Goal: Information Seeking & Learning: Learn about a topic

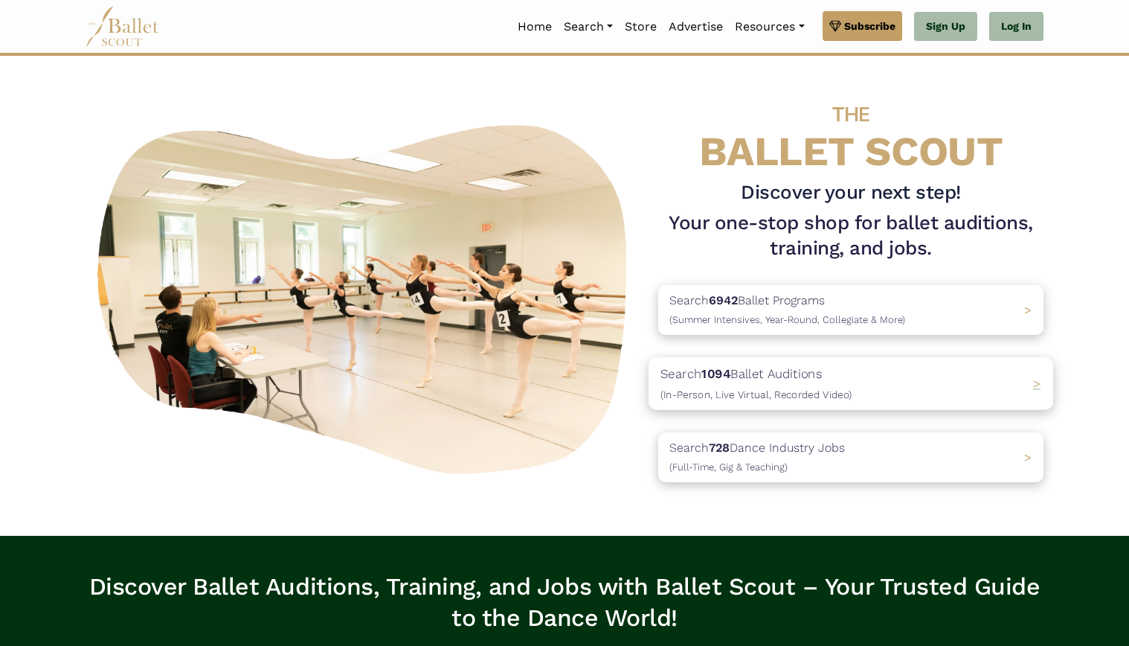
click at [904, 394] on div "Search 1094 Ballet Auditions (In-Person, Live Virtual, Recorded Video) >" at bounding box center [851, 383] width 405 height 52
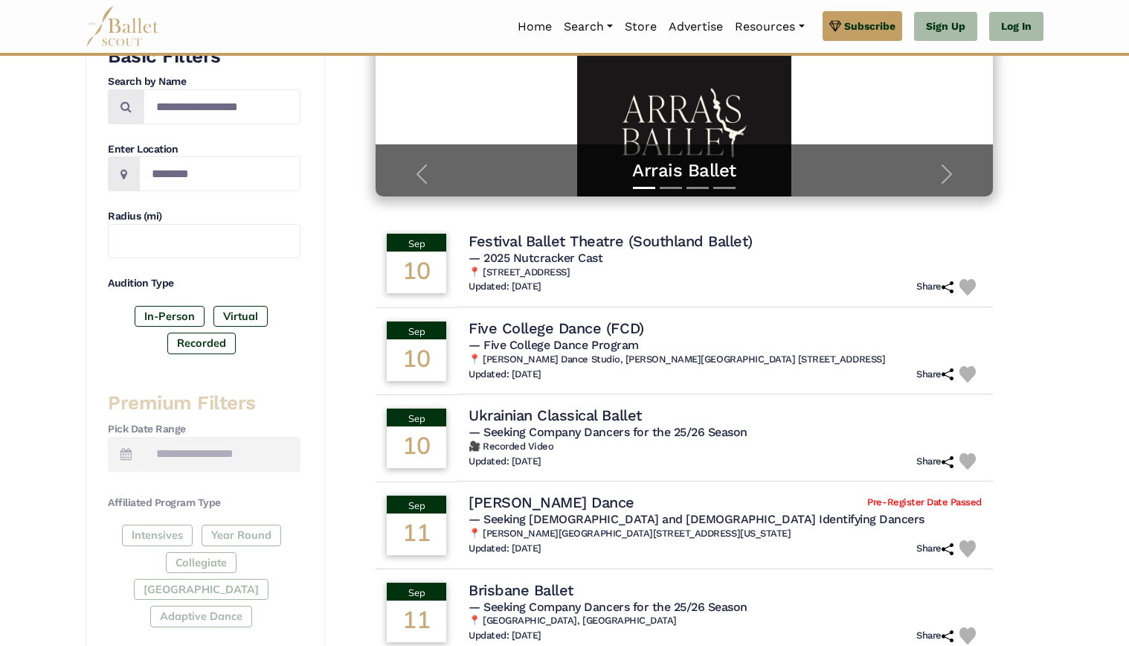
scroll to position [298, 0]
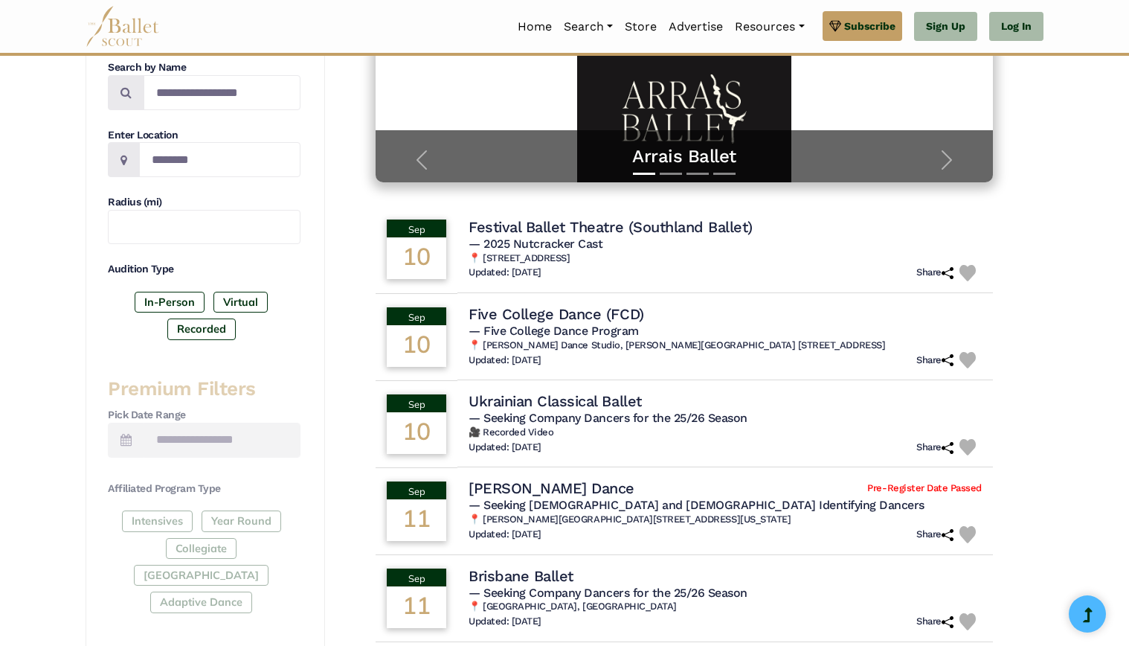
click at [147, 517] on div "Intensives Year Round Collegiate Post High School Adaptive Dance" at bounding box center [204, 564] width 193 height 109
click at [169, 300] on label "In-Person" at bounding box center [170, 302] width 70 height 21
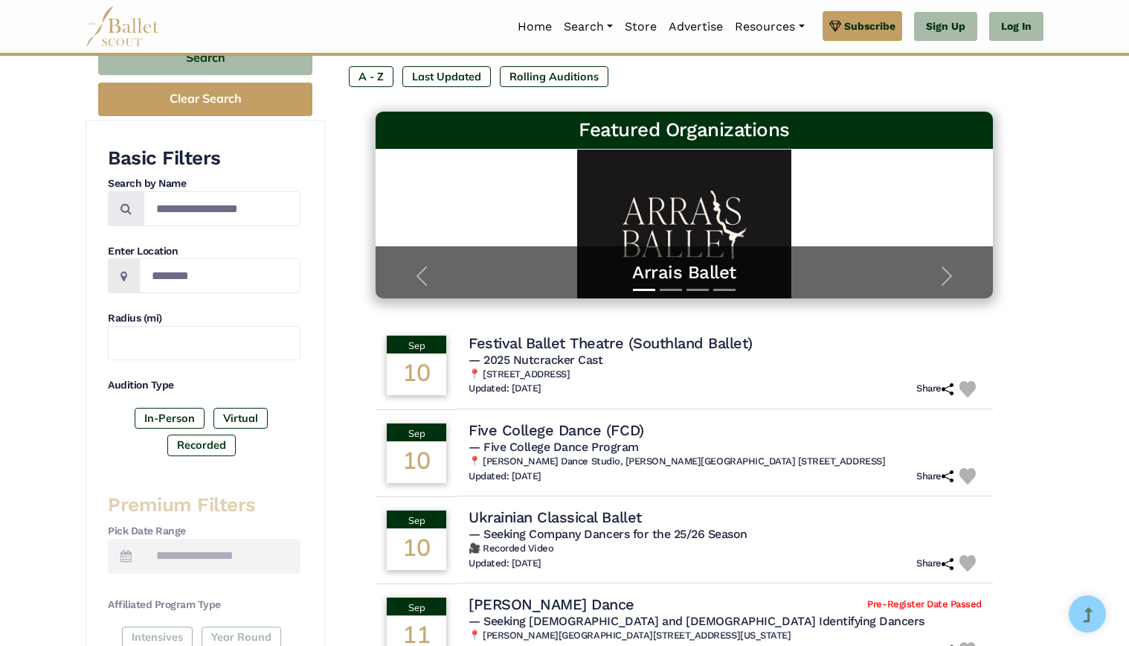
scroll to position [149, 0]
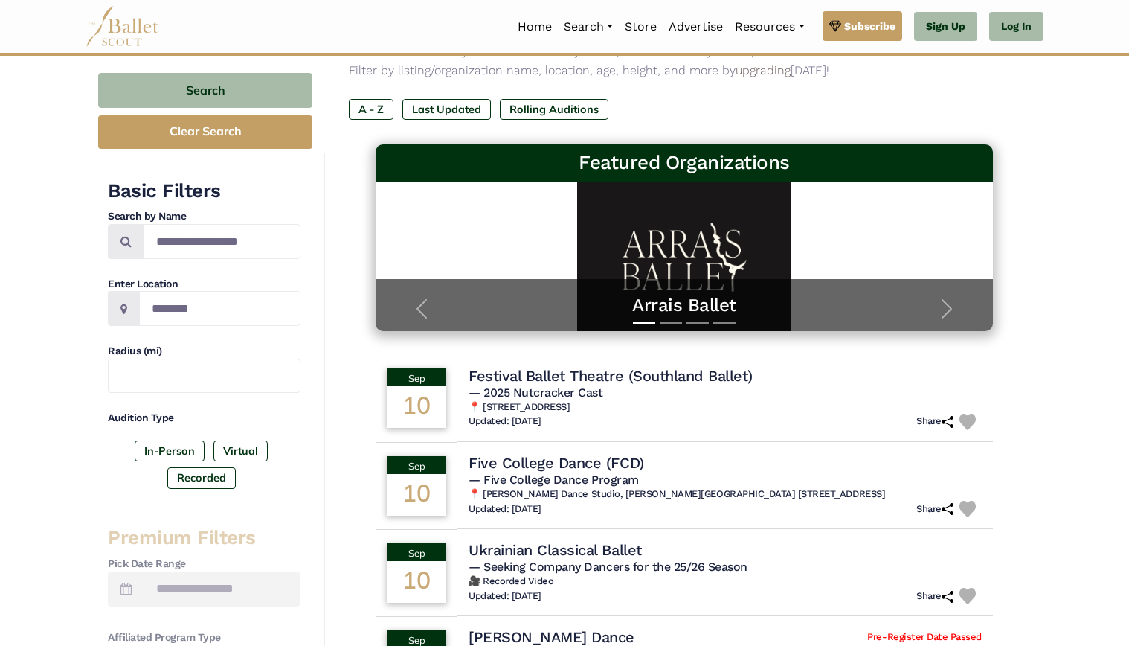
click at [881, 29] on span "Subscribe" at bounding box center [869, 26] width 51 height 16
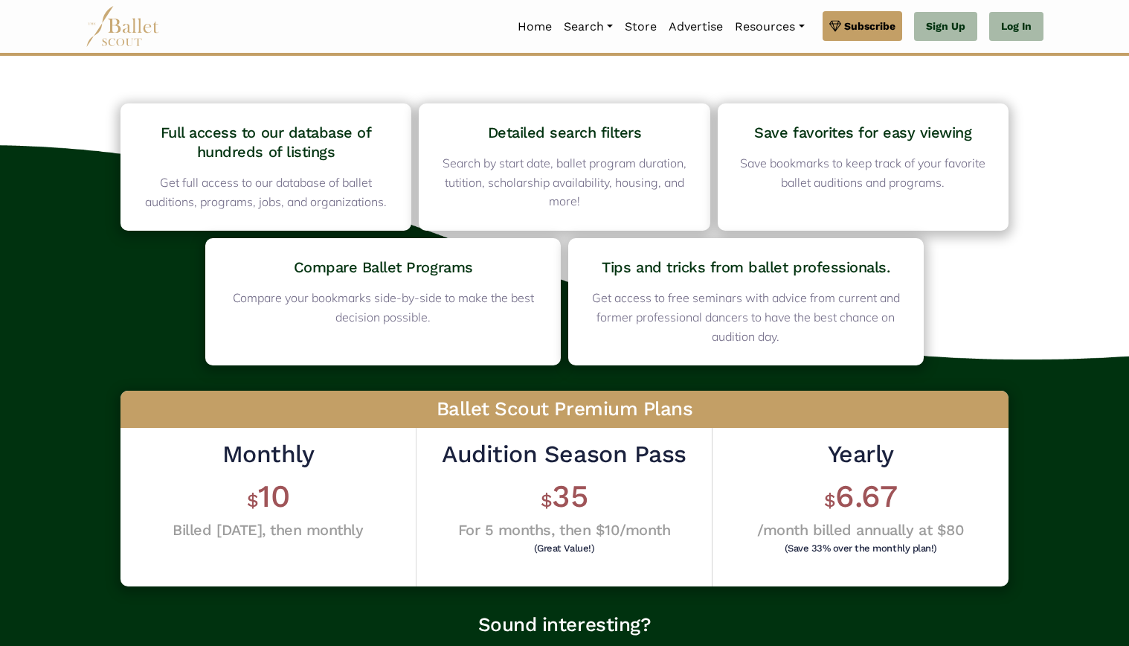
scroll to position [149, 0]
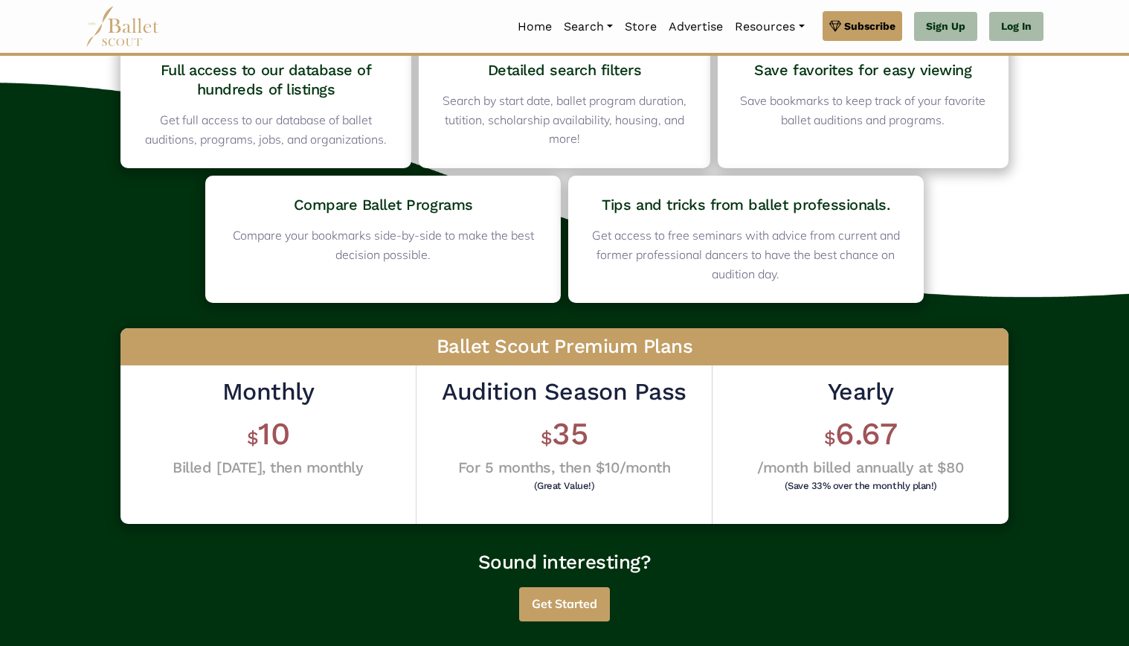
click at [555, 608] on button "Get Started" at bounding box center [564, 604] width 91 height 35
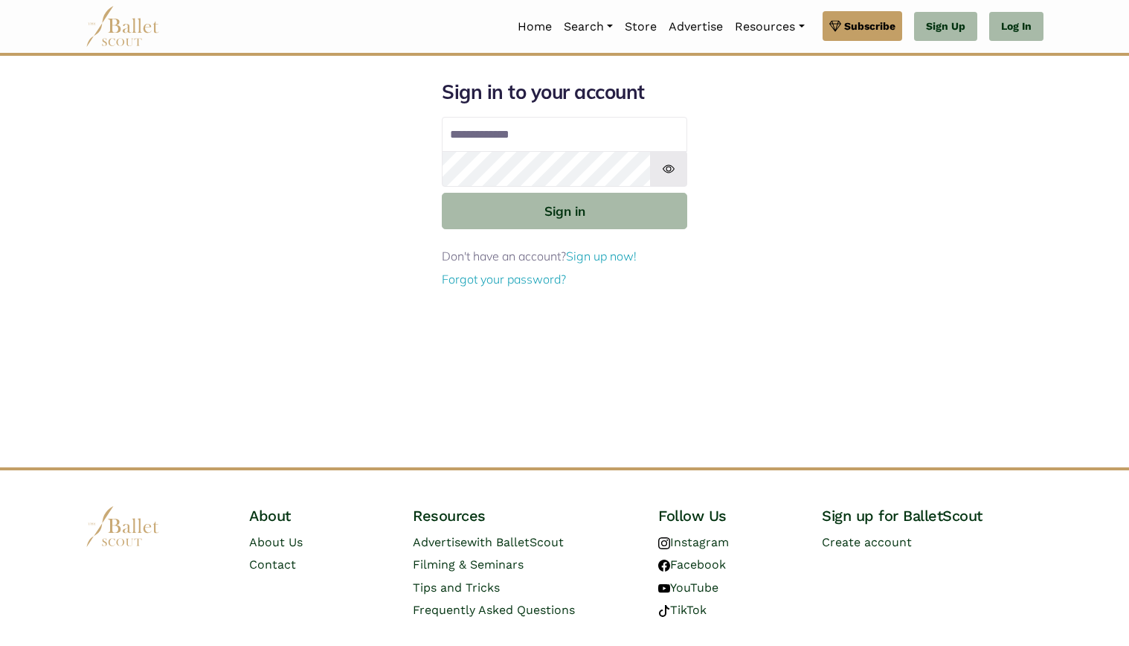
click at [527, 137] on input "Email address" at bounding box center [564, 135] width 245 height 36
type input "**********"
click at [611, 255] on link "Sign up now!" at bounding box center [601, 255] width 71 height 15
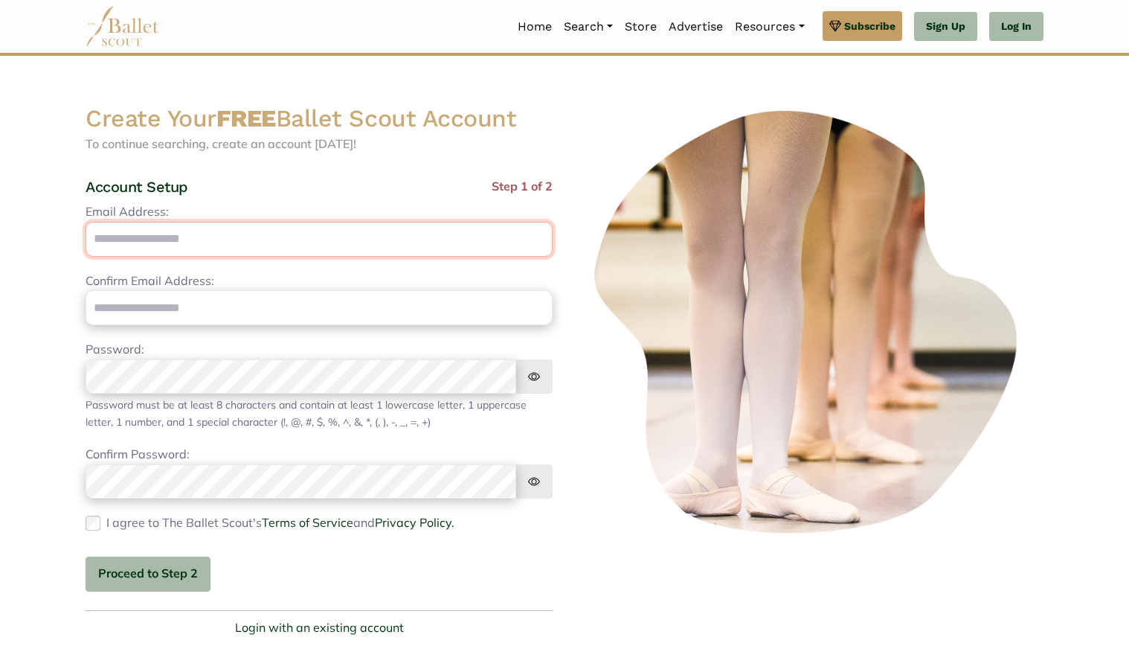
click at [107, 241] on input "Email Address:" at bounding box center [319, 239] width 467 height 35
type input "**********"
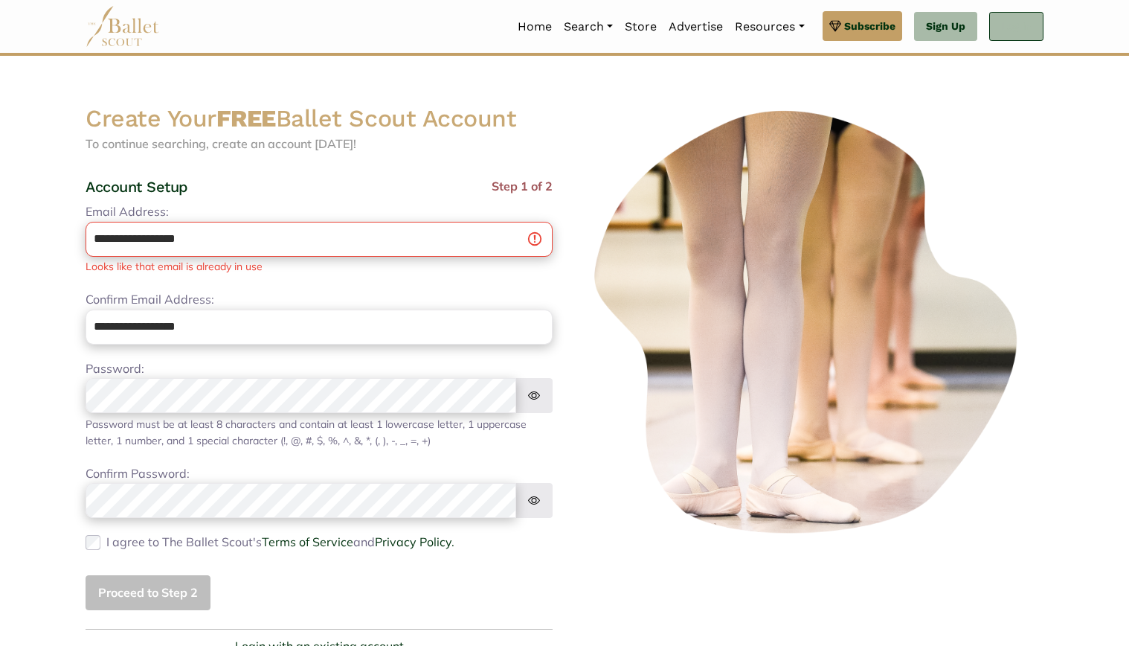
click at [1009, 27] on link "Log In" at bounding box center [1016, 27] width 54 height 30
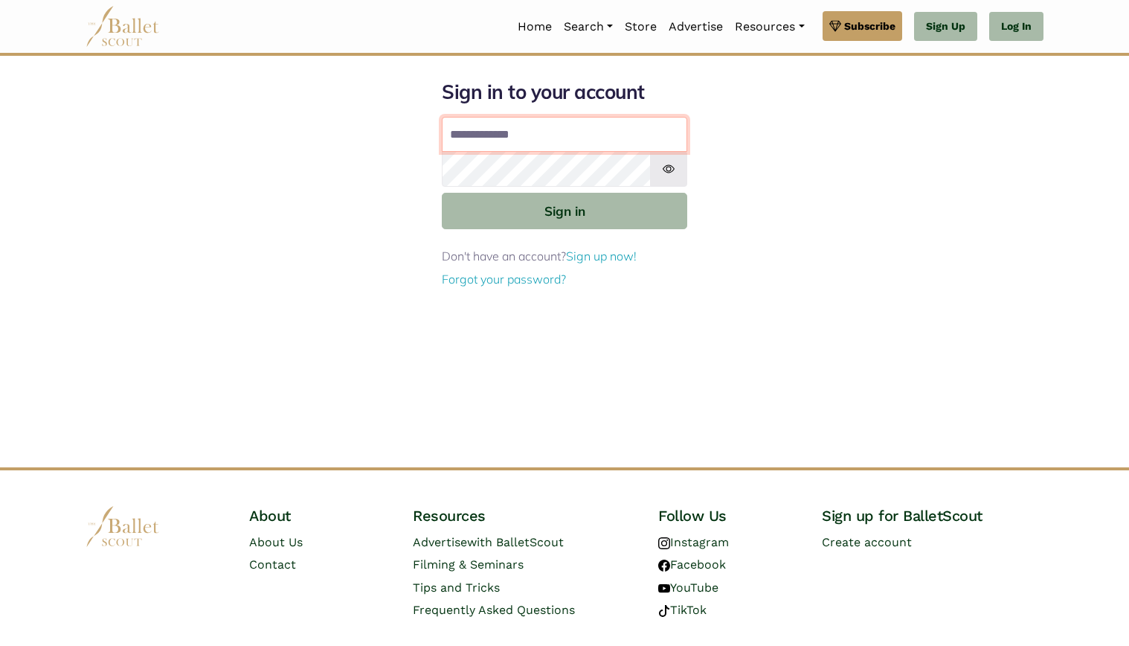
click at [494, 133] on input "Email address" at bounding box center [564, 135] width 245 height 36
type input "**********"
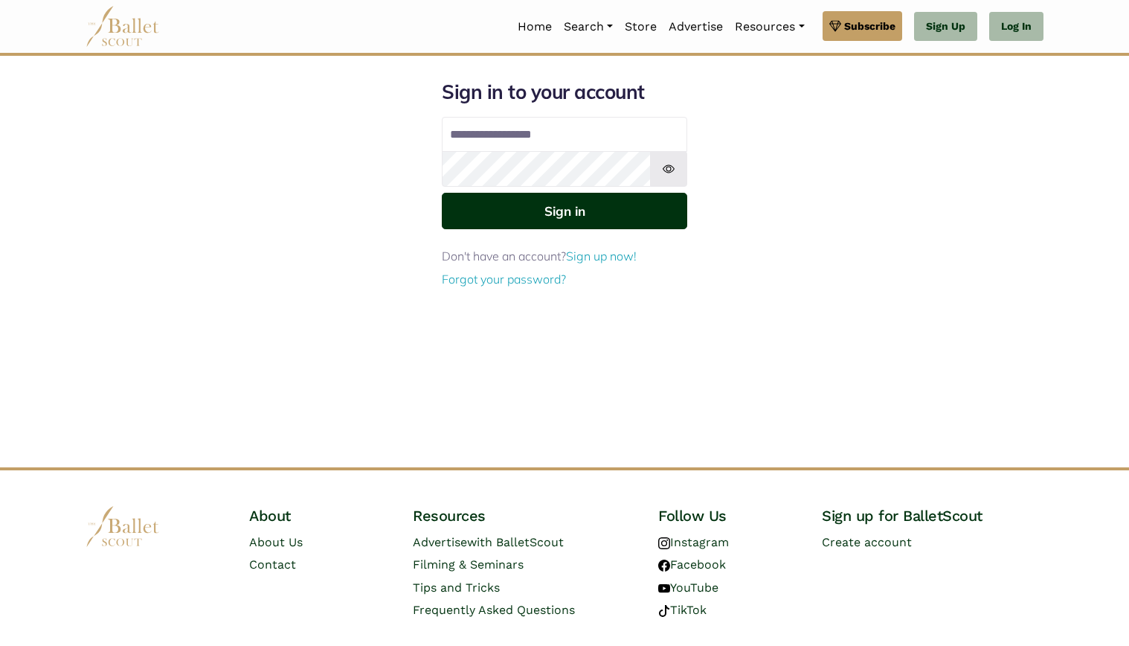
click at [521, 208] on button "Sign in" at bounding box center [564, 211] width 245 height 36
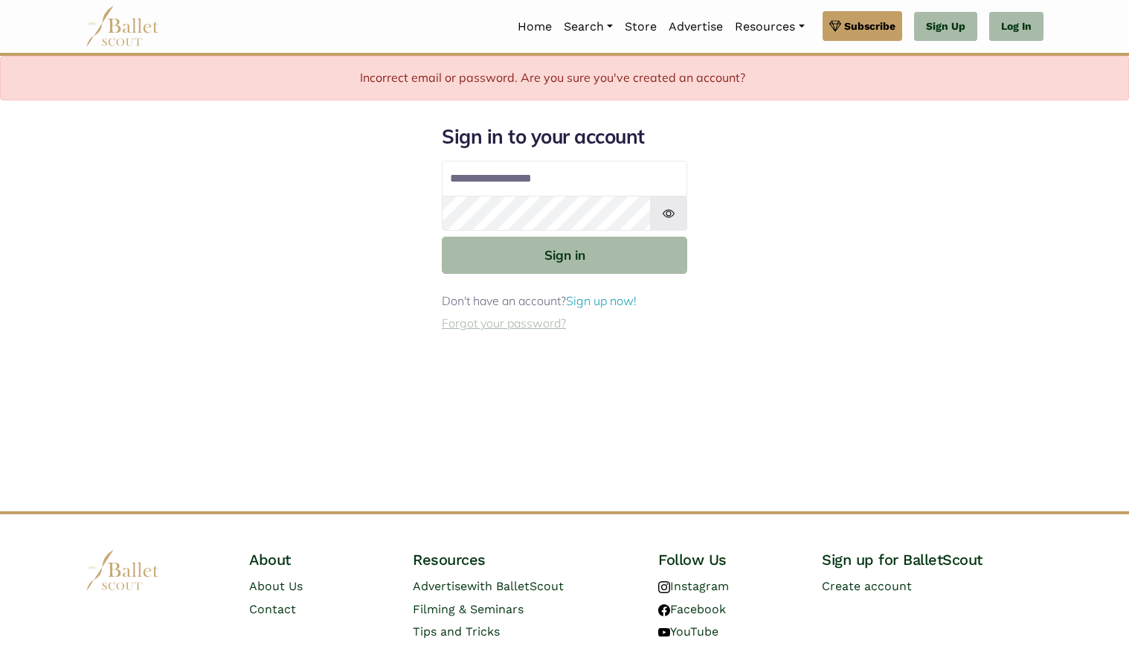
click at [501, 325] on link "Forgot your password?" at bounding box center [504, 322] width 124 height 15
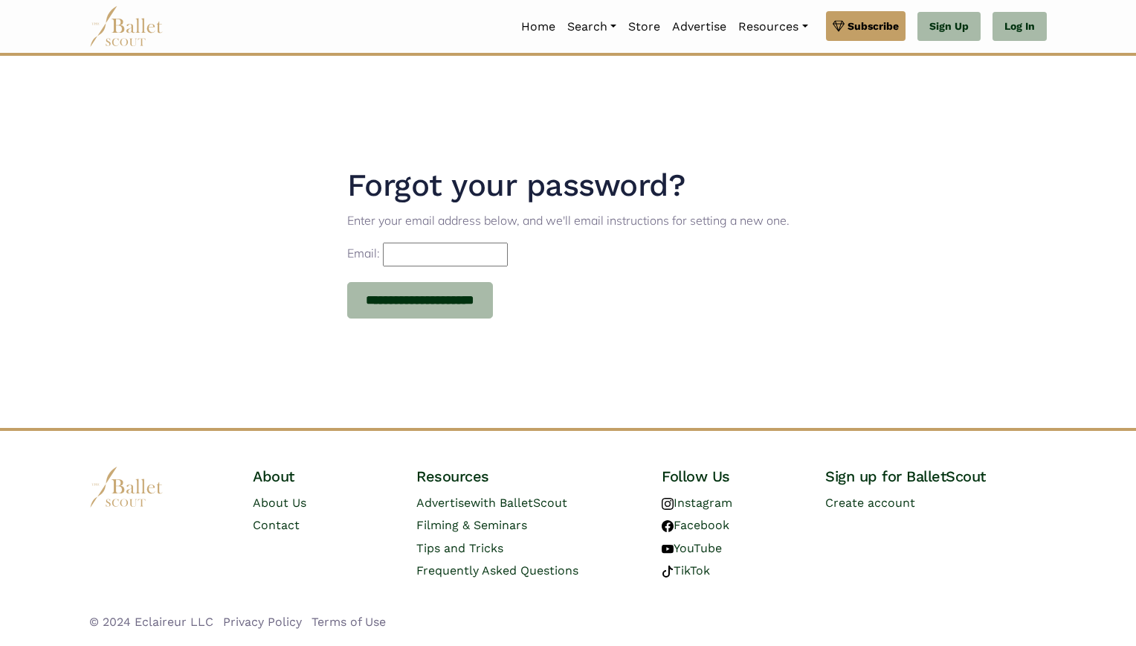
click at [460, 254] on input "Email:" at bounding box center [445, 254] width 125 height 24
type input "**********"
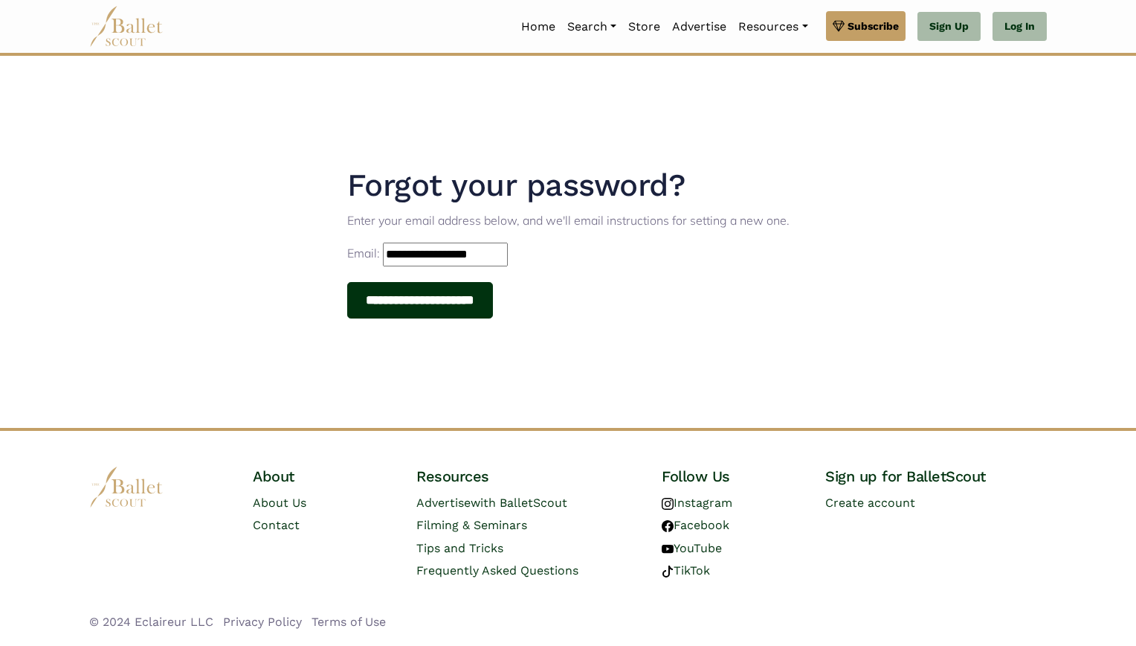
click at [423, 297] on input "**********" at bounding box center [420, 300] width 147 height 37
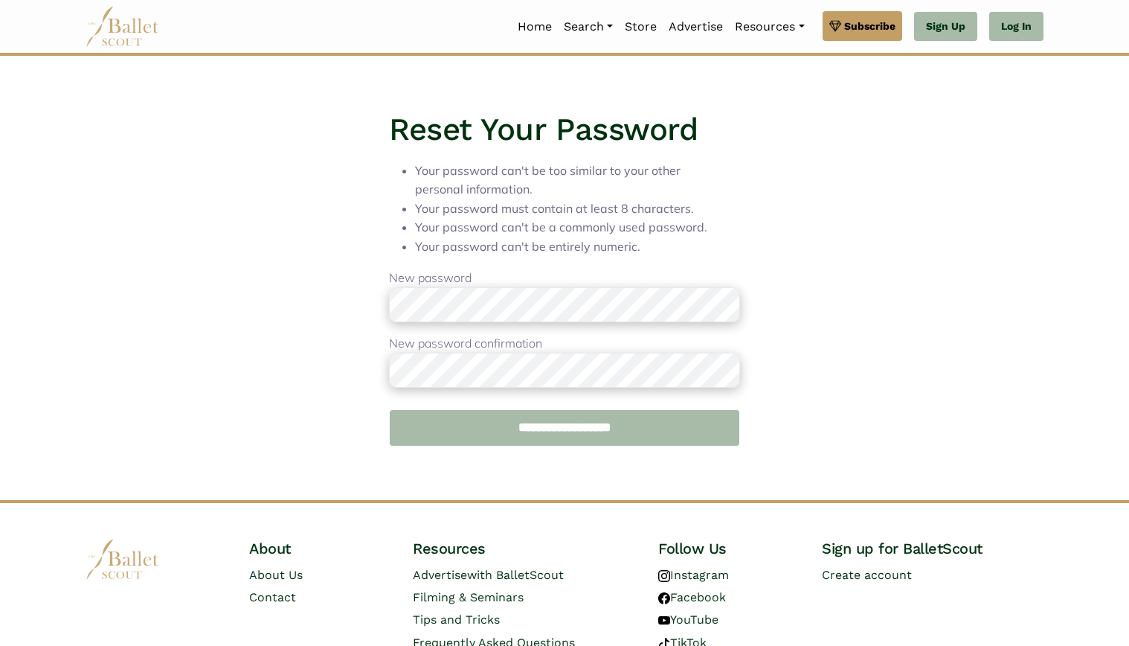
click at [601, 429] on input "**********" at bounding box center [564, 427] width 350 height 37
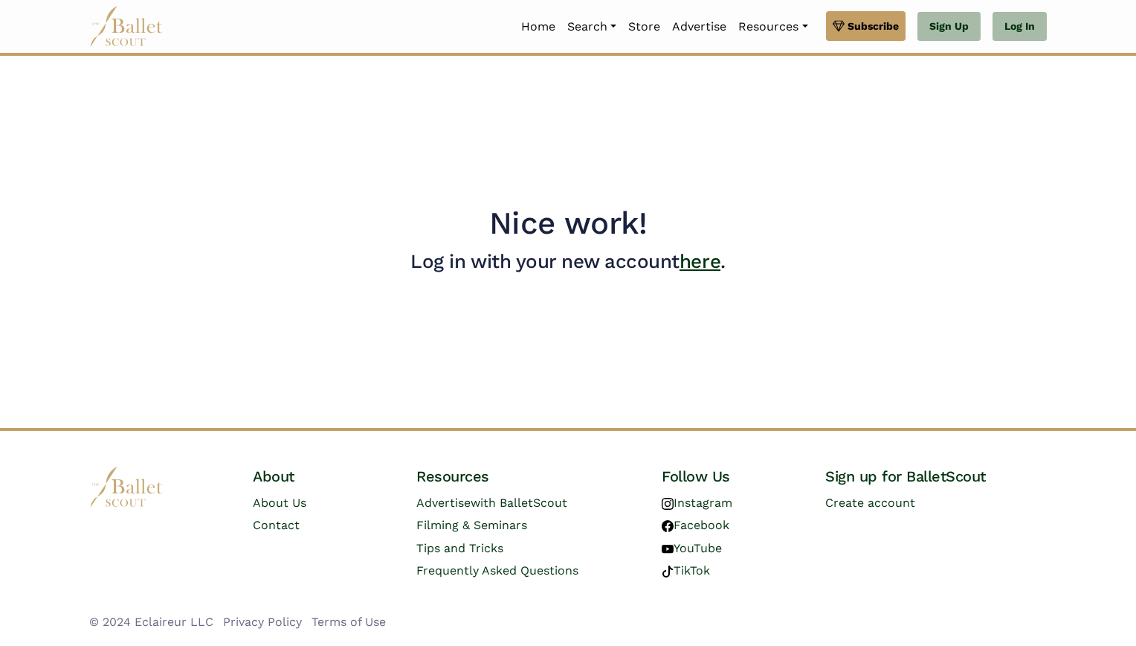
click at [698, 257] on link "here" at bounding box center [700, 261] width 41 height 22
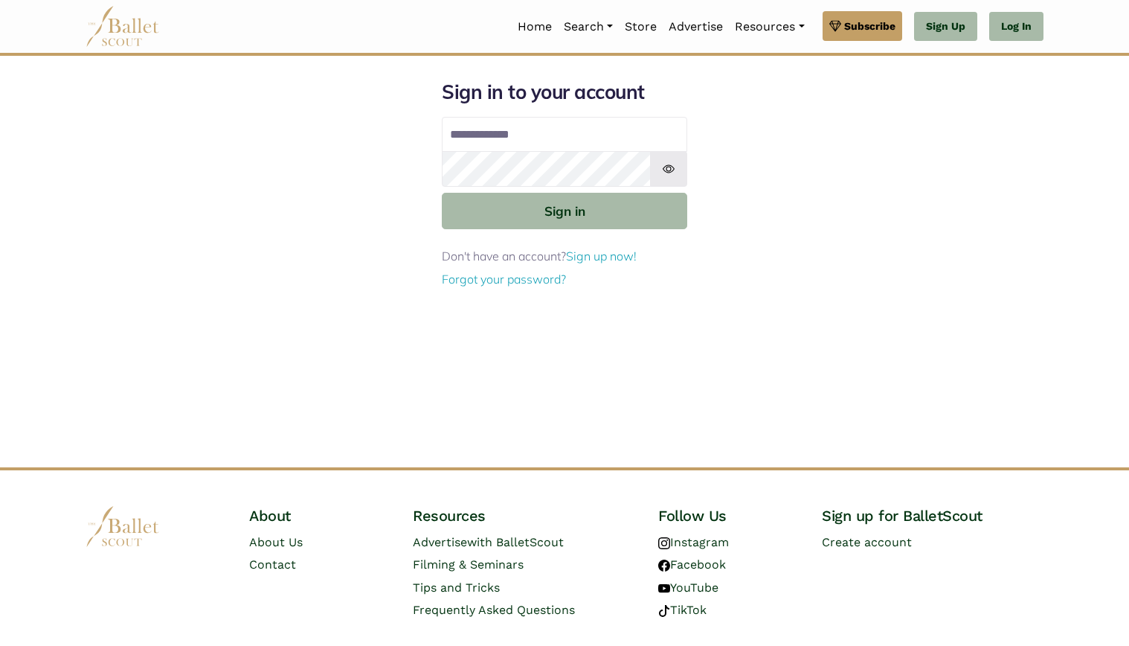
click at [532, 130] on input "Email address" at bounding box center [564, 135] width 245 height 36
type input "**********"
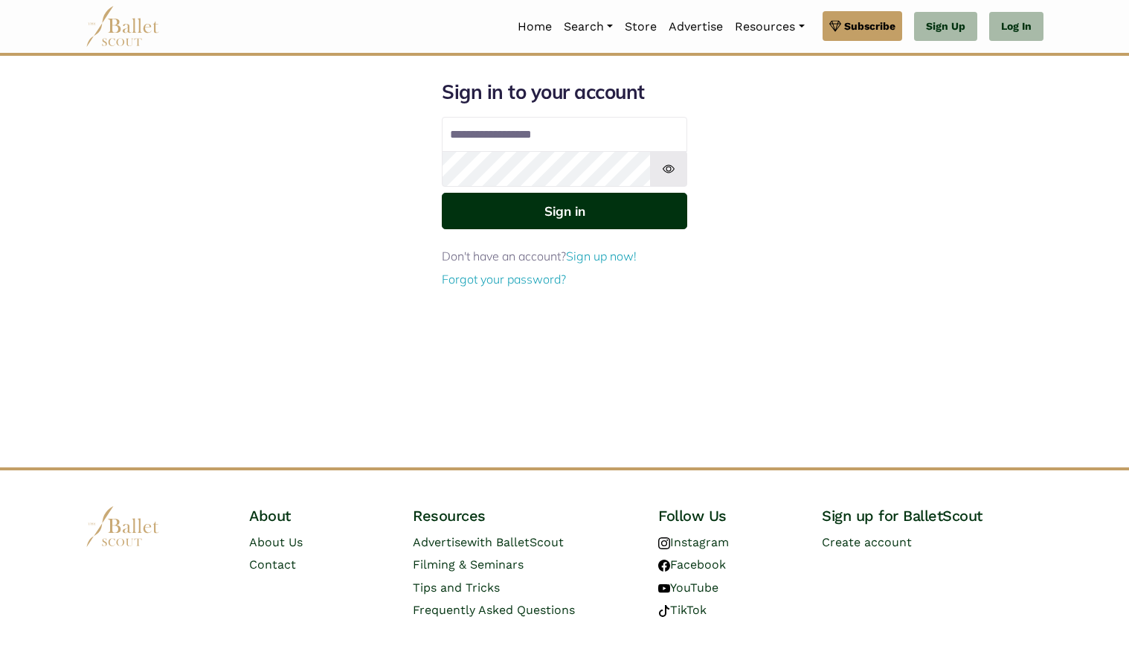
click at [570, 205] on button "Sign in" at bounding box center [564, 211] width 245 height 36
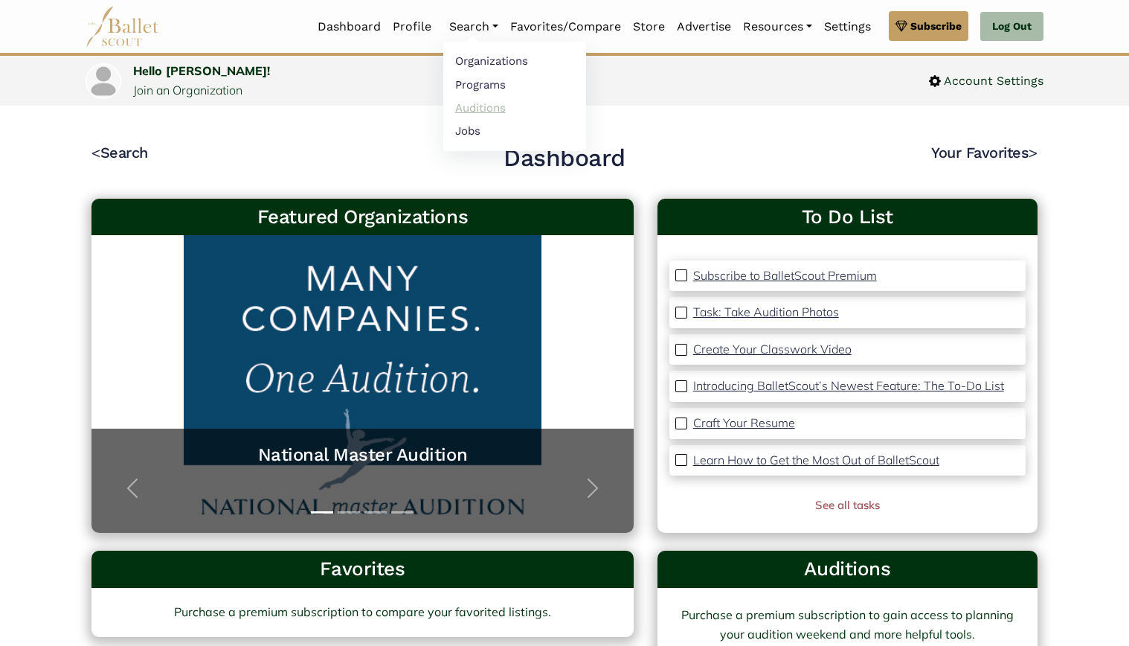
click at [475, 109] on link "Auditions" at bounding box center [514, 107] width 143 height 23
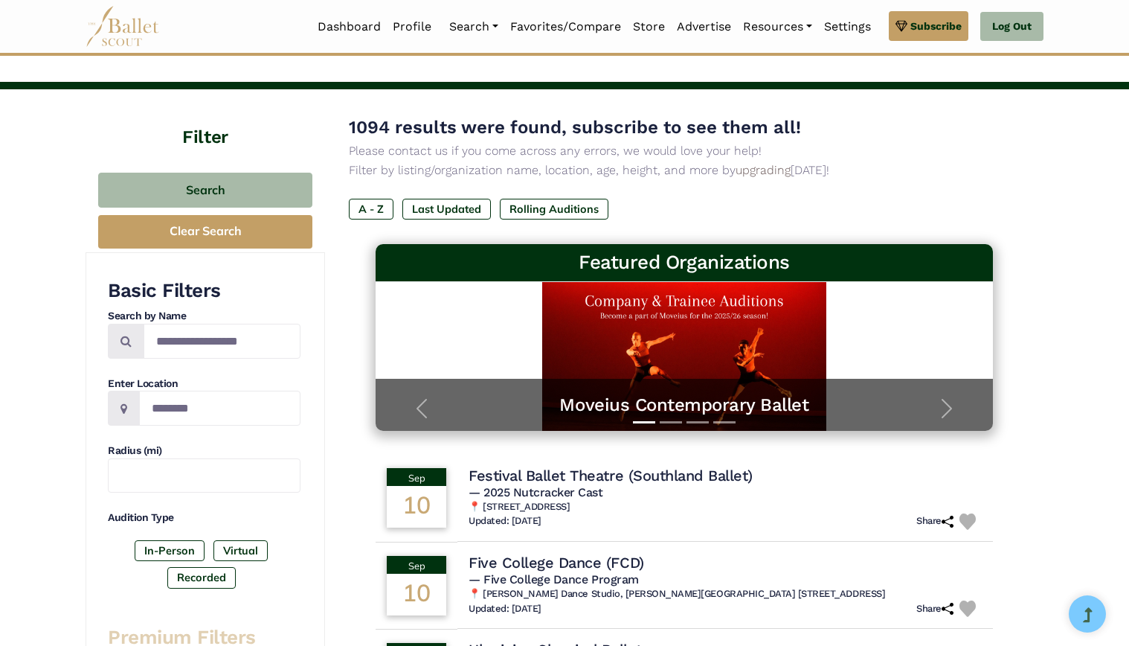
scroll to position [149, 0]
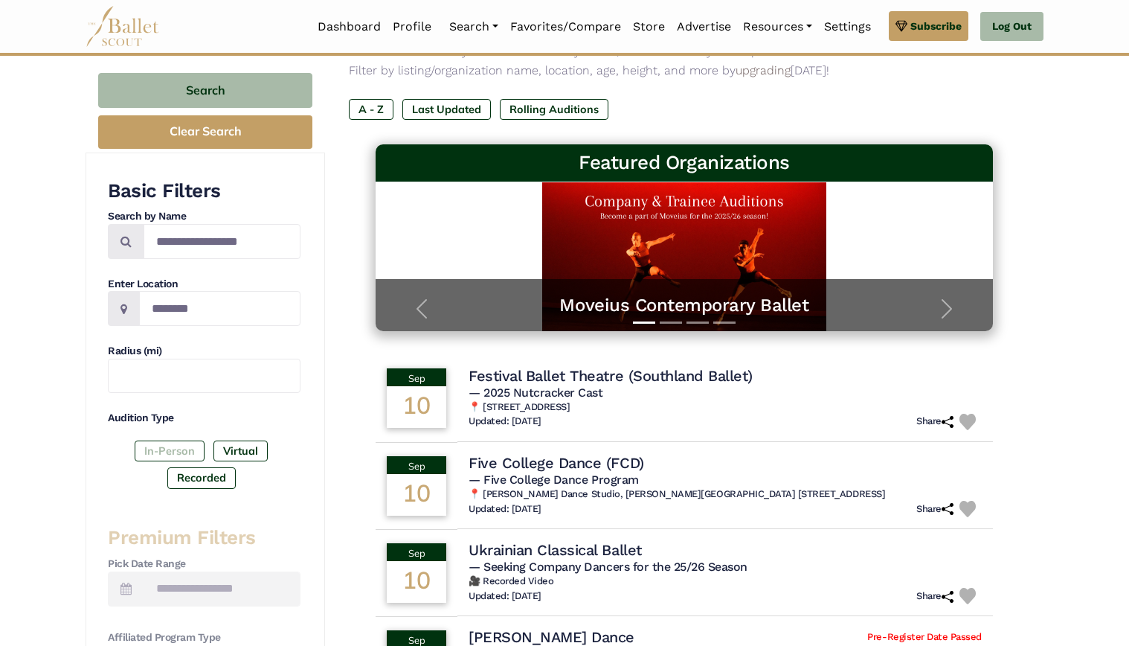
click at [155, 448] on label "In-Person" at bounding box center [170, 450] width 70 height 21
click at [852, 25] on link "Settings" at bounding box center [847, 26] width 59 height 31
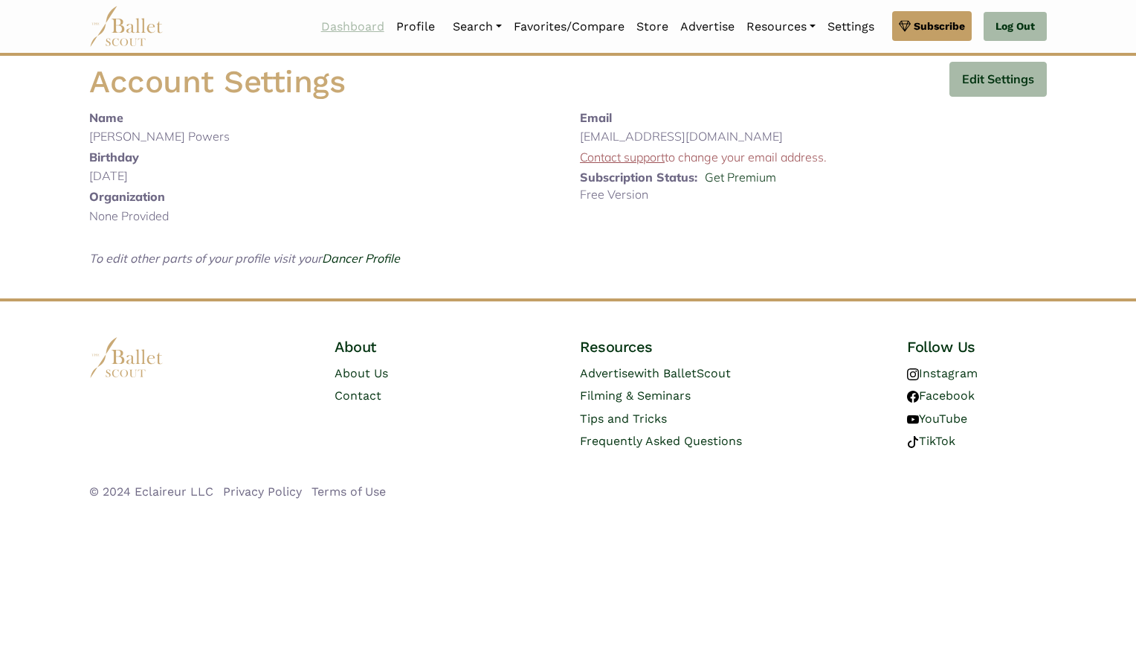
click at [344, 25] on link "Dashboard" at bounding box center [352, 26] width 75 height 31
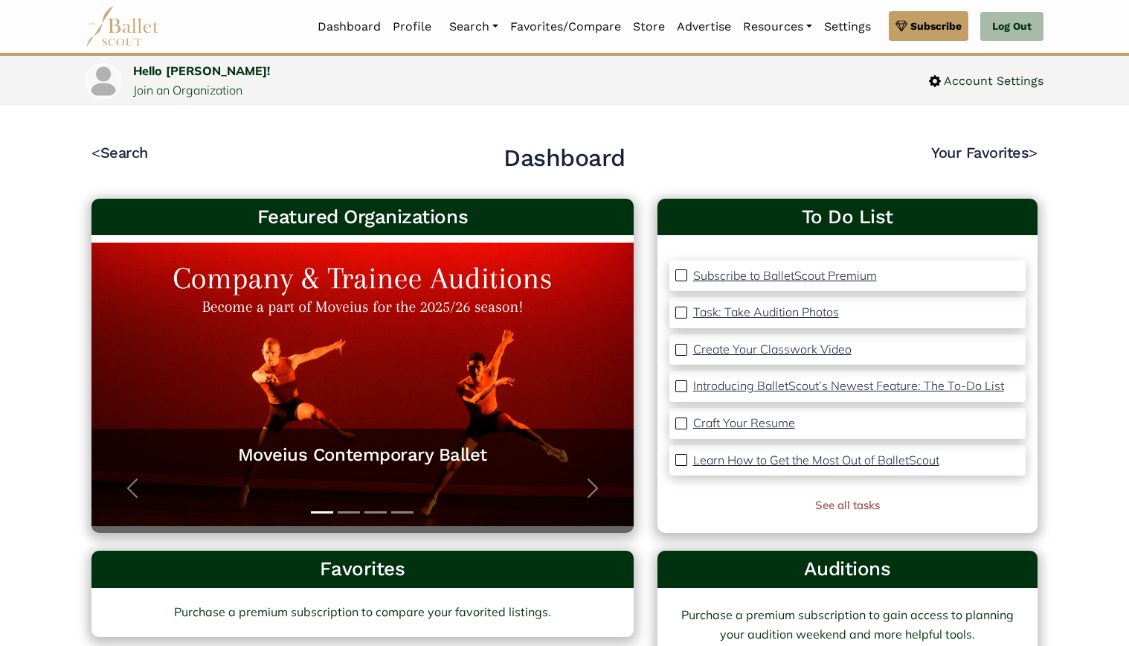
click at [681, 277] on img at bounding box center [681, 275] width 12 height 12
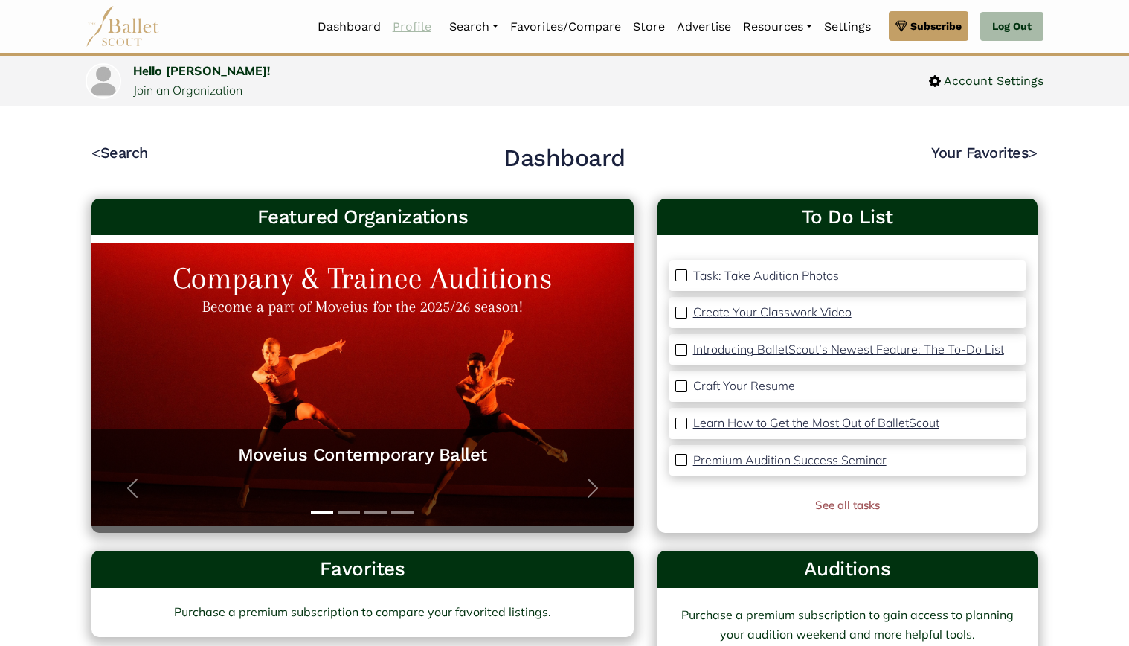
click at [408, 22] on link "Profile" at bounding box center [412, 26] width 51 height 31
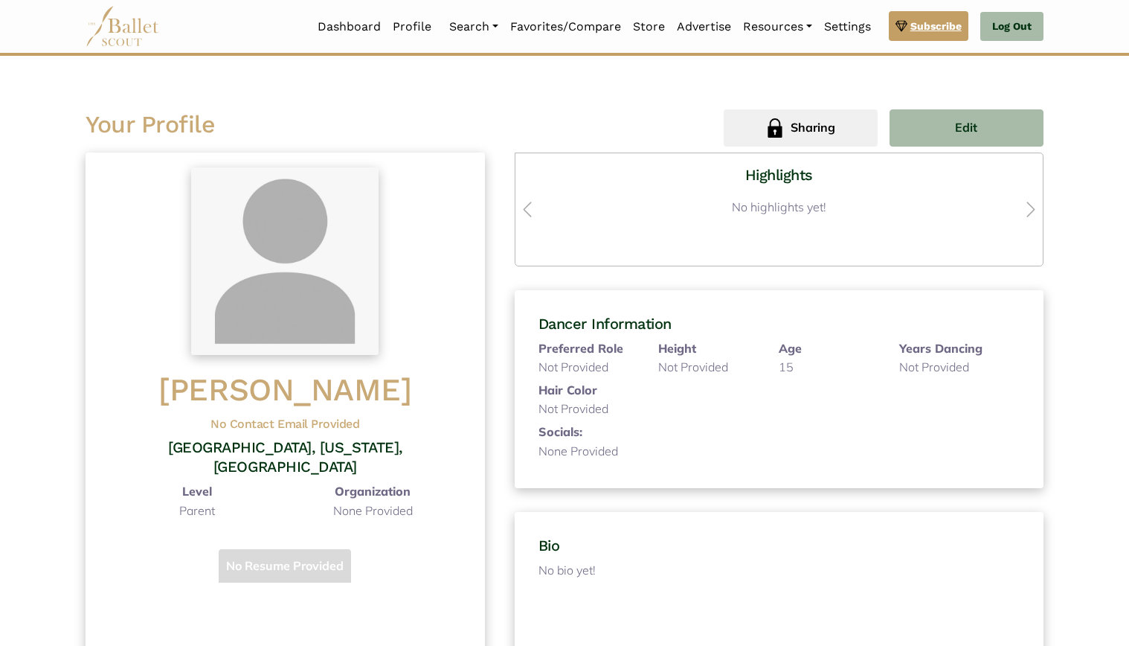
click at [938, 23] on span "Subscribe" at bounding box center [935, 26] width 51 height 16
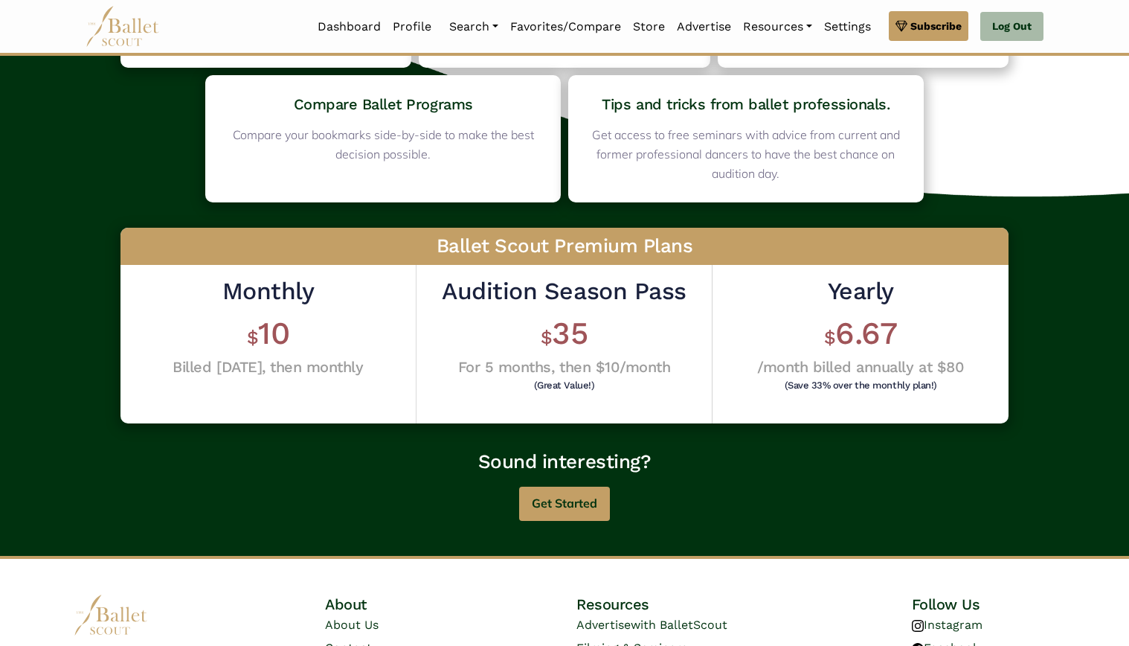
scroll to position [298, 0]
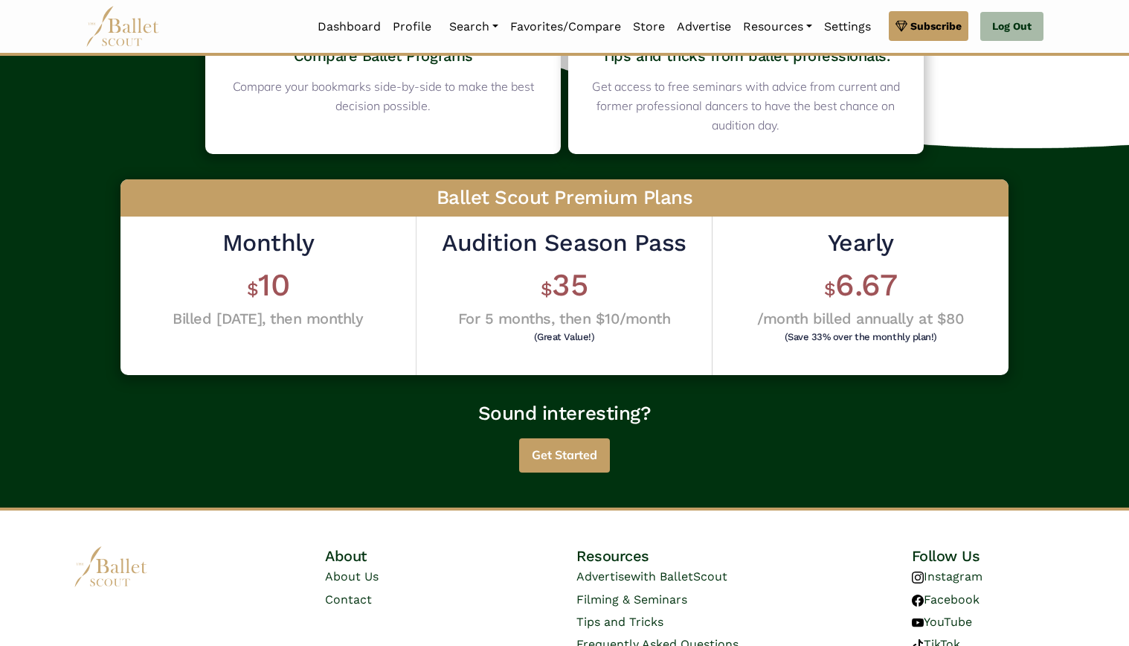
click at [560, 449] on button "Get Started" at bounding box center [564, 455] width 91 height 35
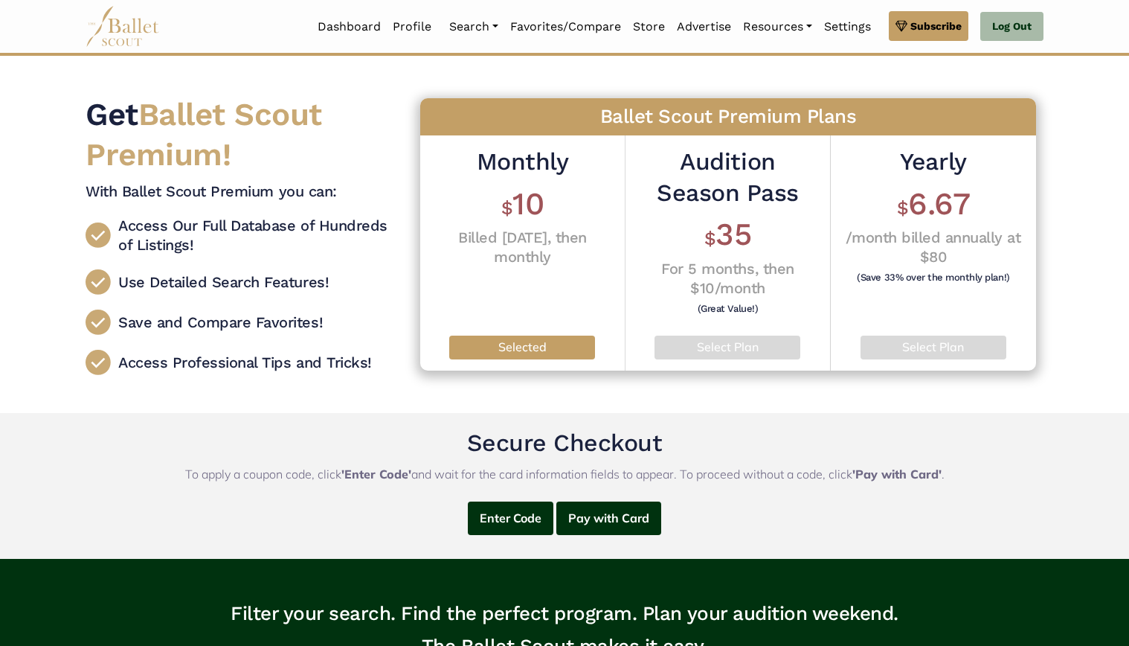
click at [515, 348] on p "Selected" at bounding box center [522, 347] width 122 height 19
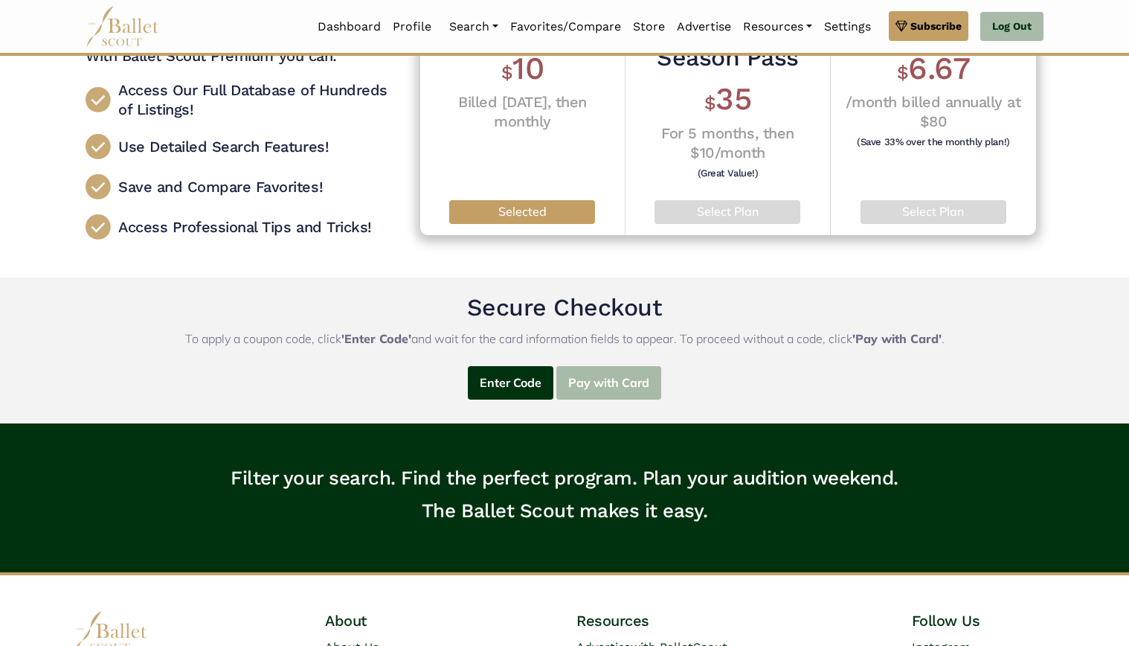
click at [607, 376] on button "Pay with Card" at bounding box center [608, 382] width 105 height 33
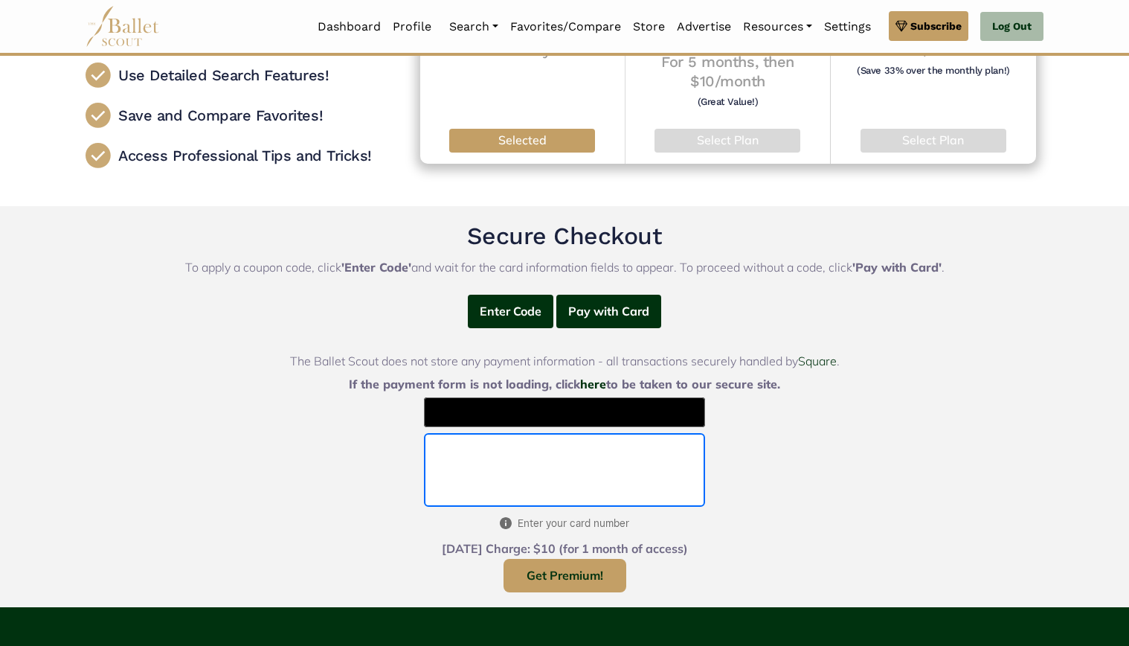
scroll to position [284, 0]
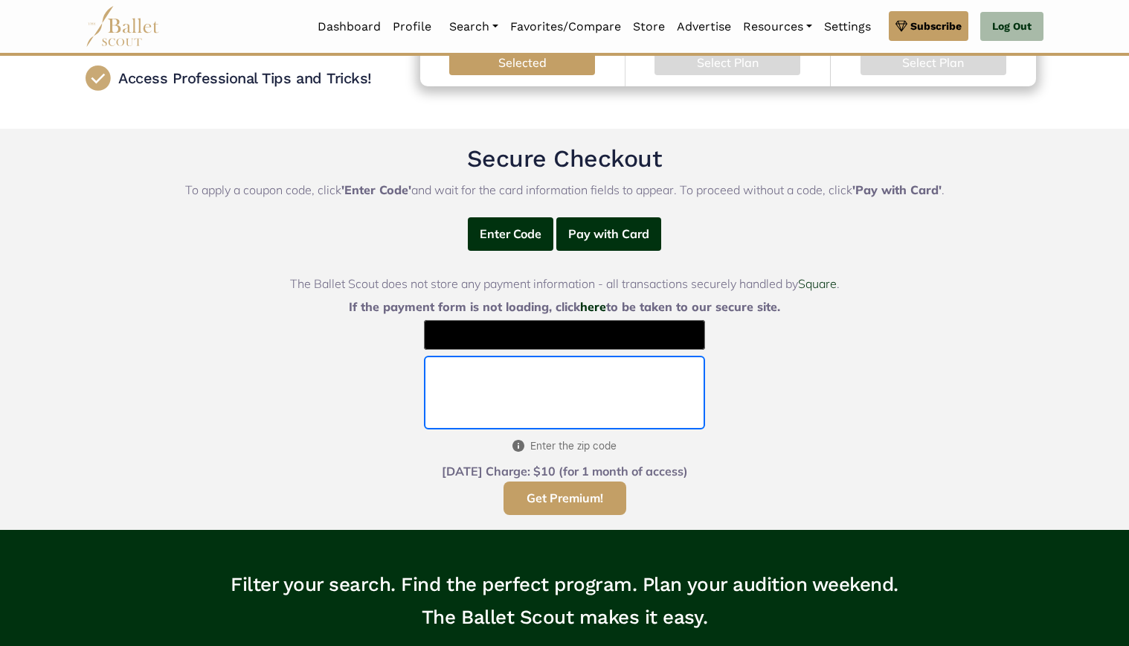
click at [556, 501] on button "Get Premium!" at bounding box center [565, 497] width 123 height 33
click at [579, 504] on button "Get Premium!" at bounding box center [565, 497] width 123 height 33
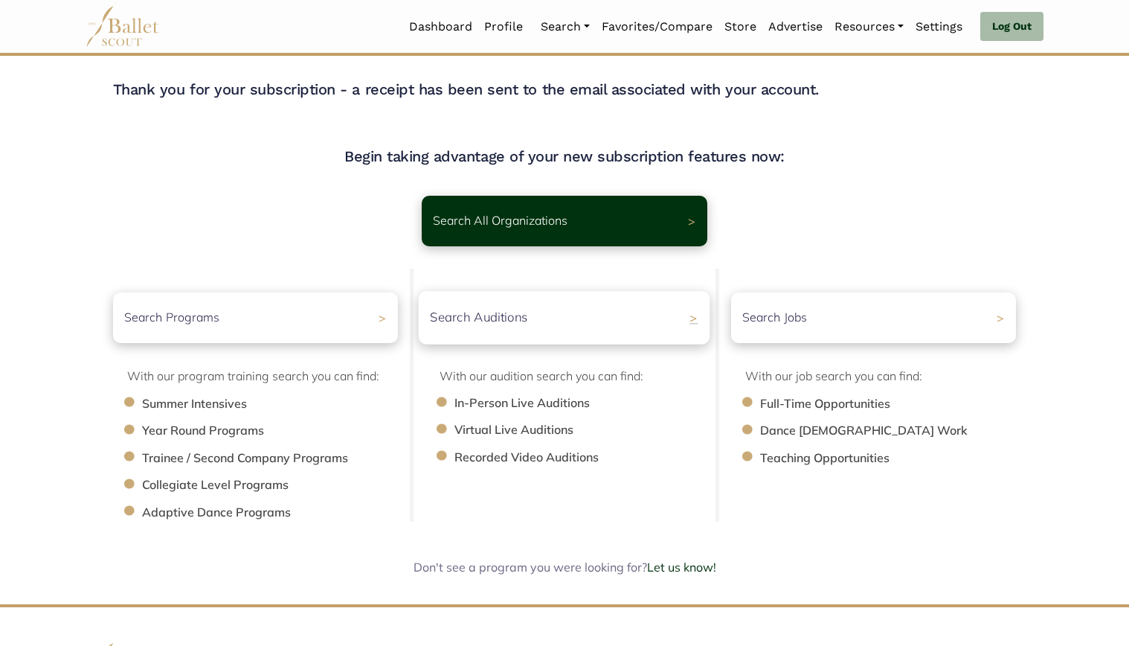
click at [509, 315] on p "Search Auditions" at bounding box center [479, 318] width 97 height 20
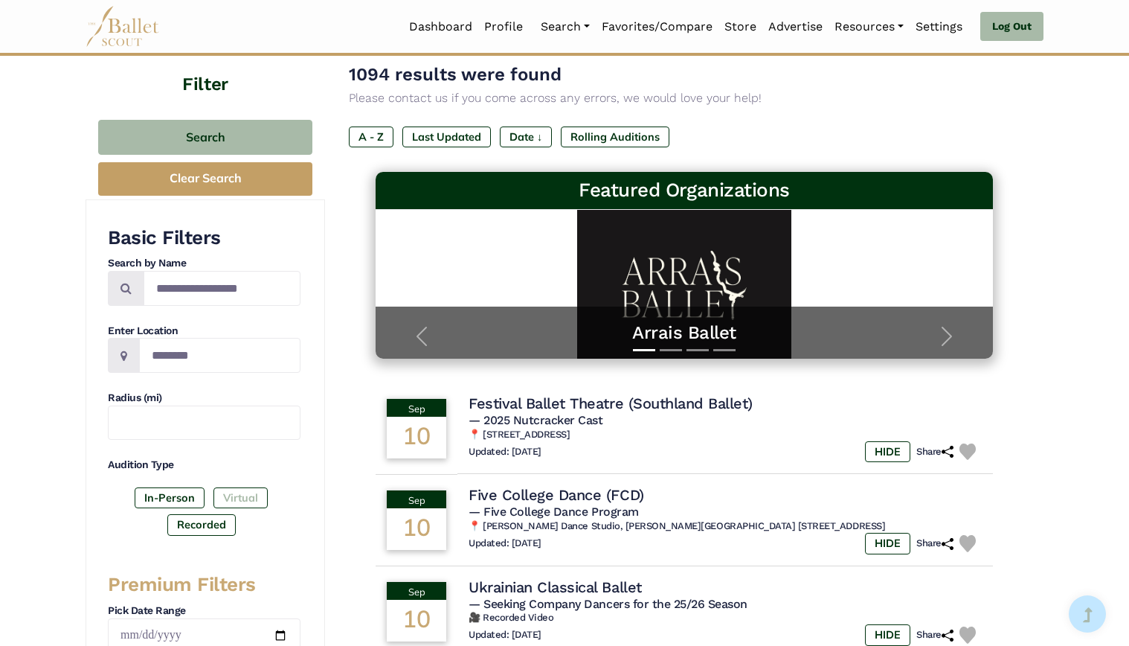
scroll to position [149, 0]
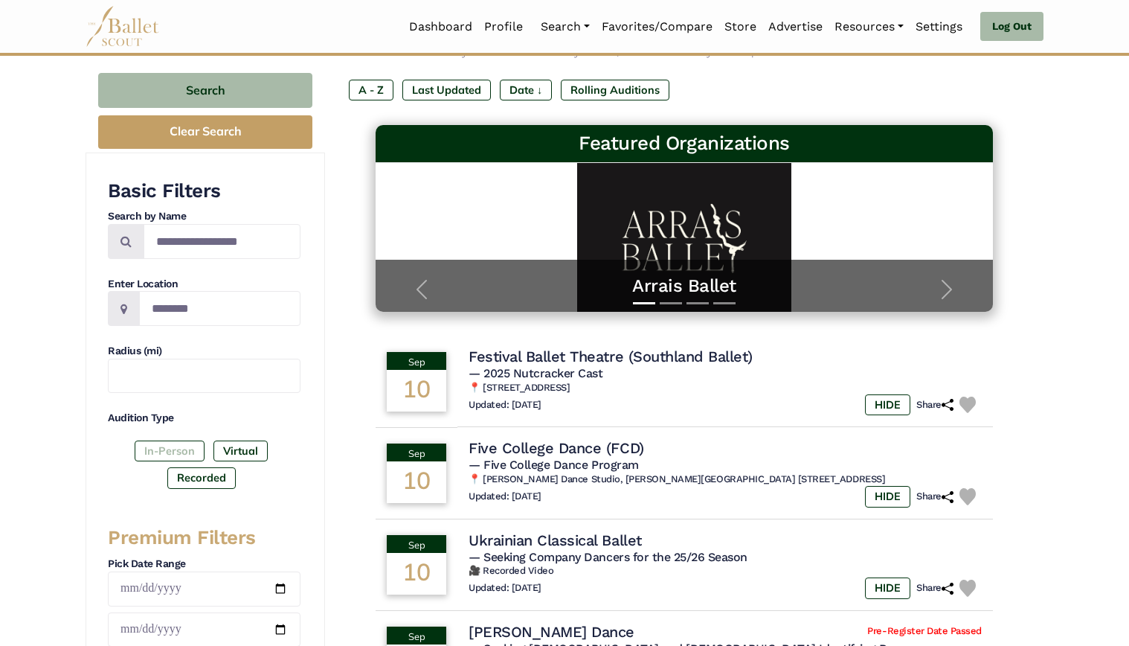
click at [167, 447] on label "In-Person" at bounding box center [170, 450] width 70 height 21
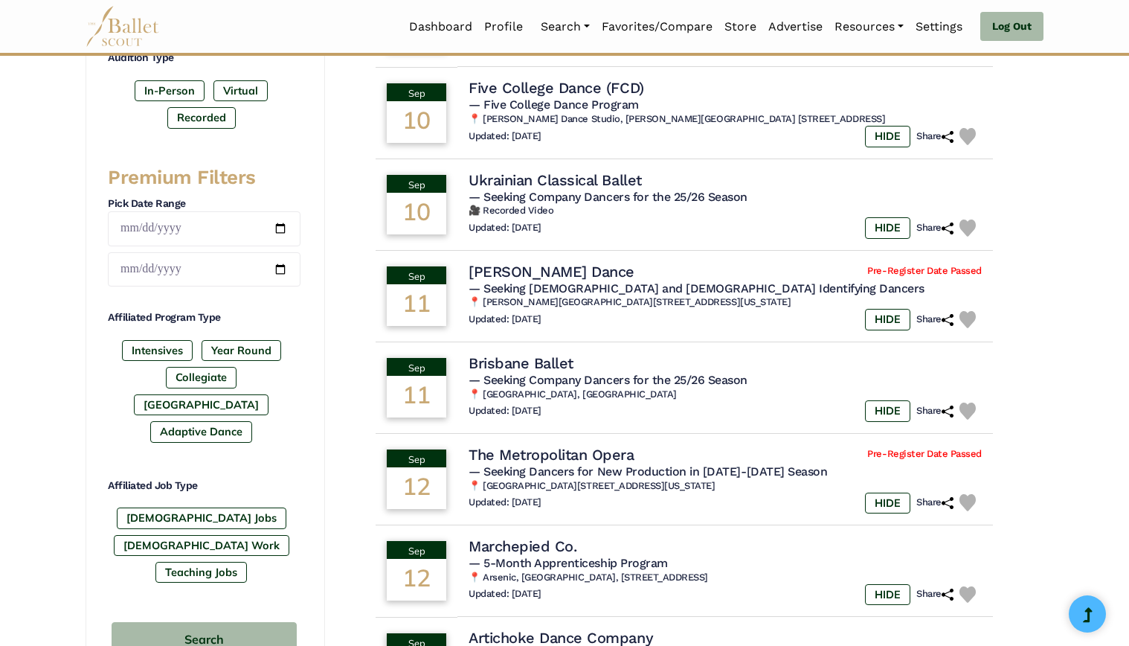
scroll to position [521, 0]
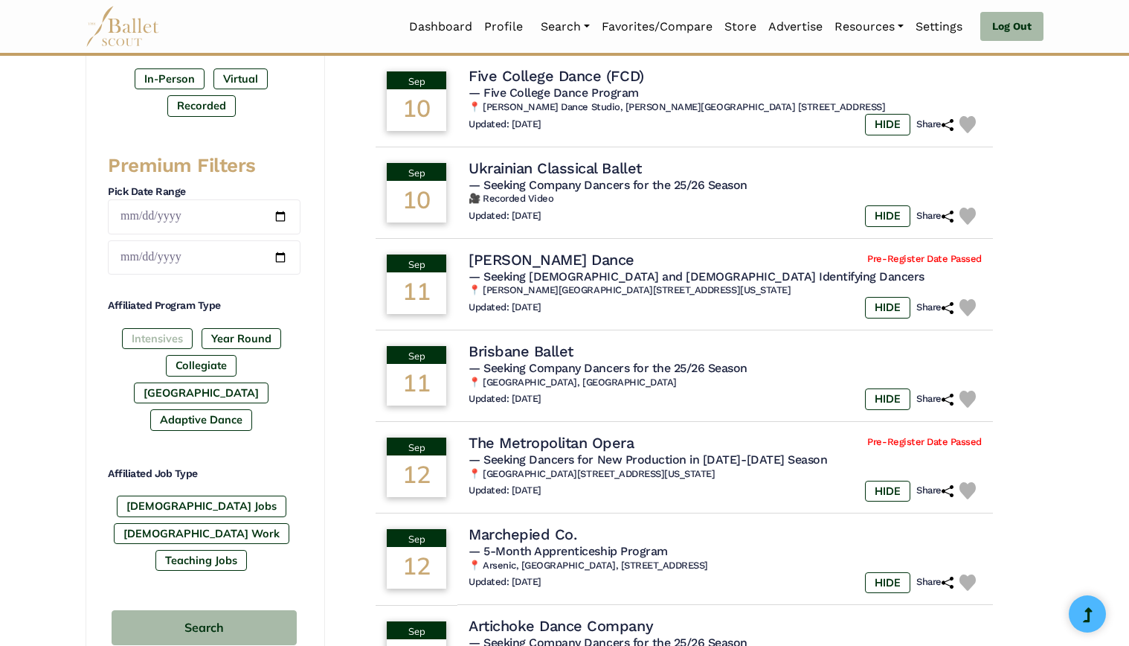
click at [157, 338] on label "Intensives" at bounding box center [157, 338] width 71 height 21
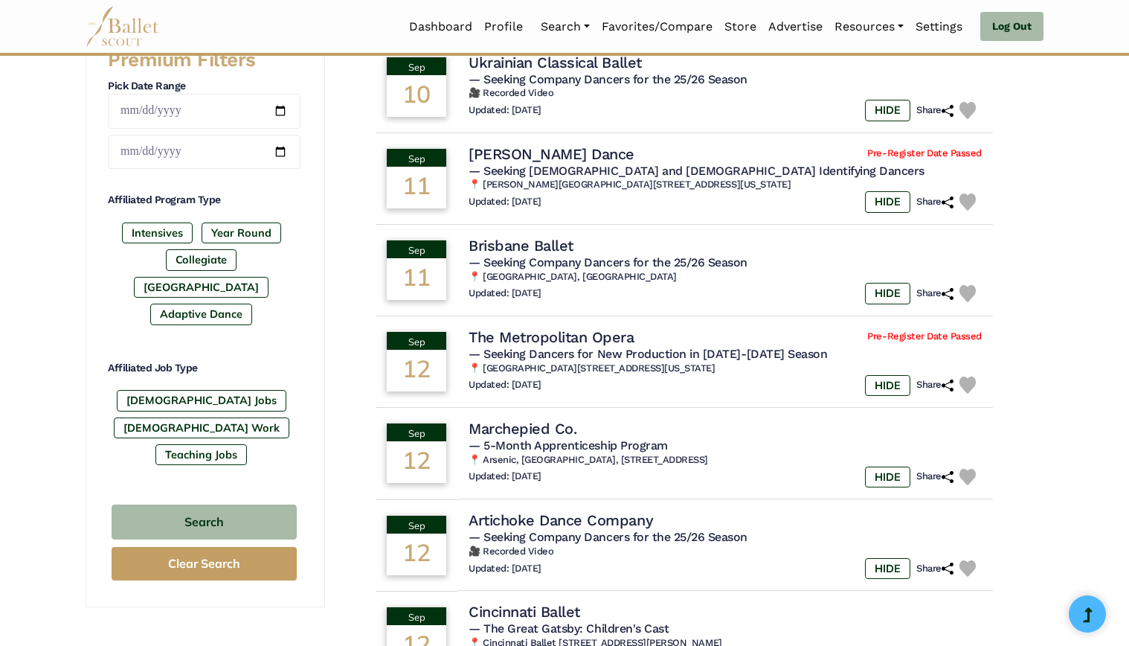
scroll to position [669, 0]
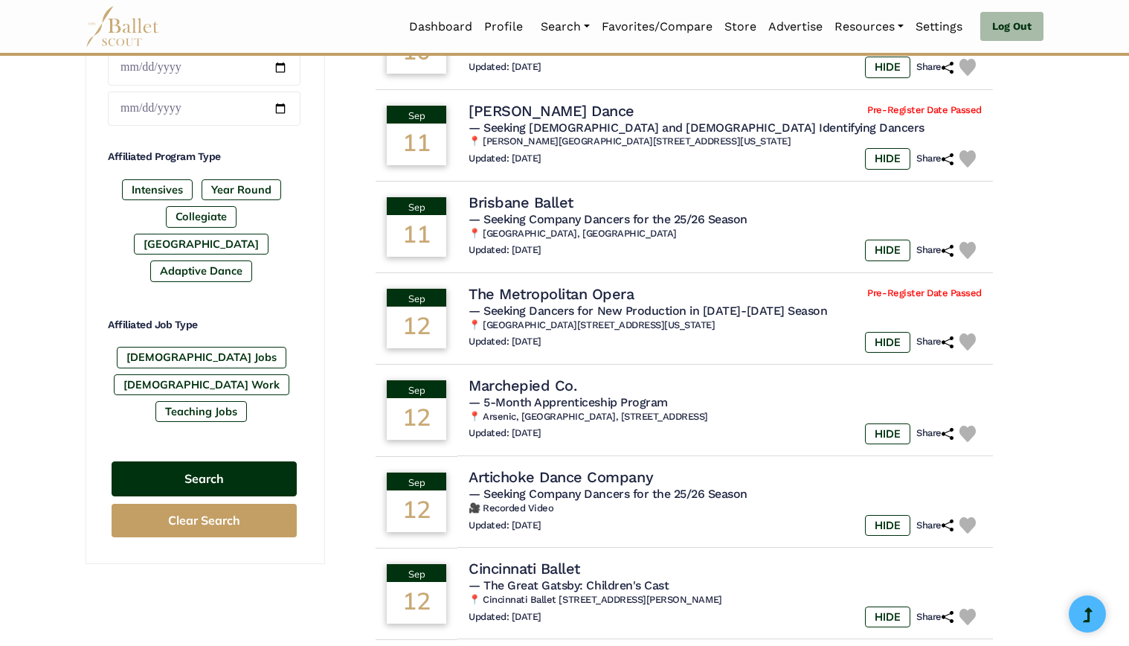
click at [219, 461] on button "Search" at bounding box center [204, 478] width 185 height 35
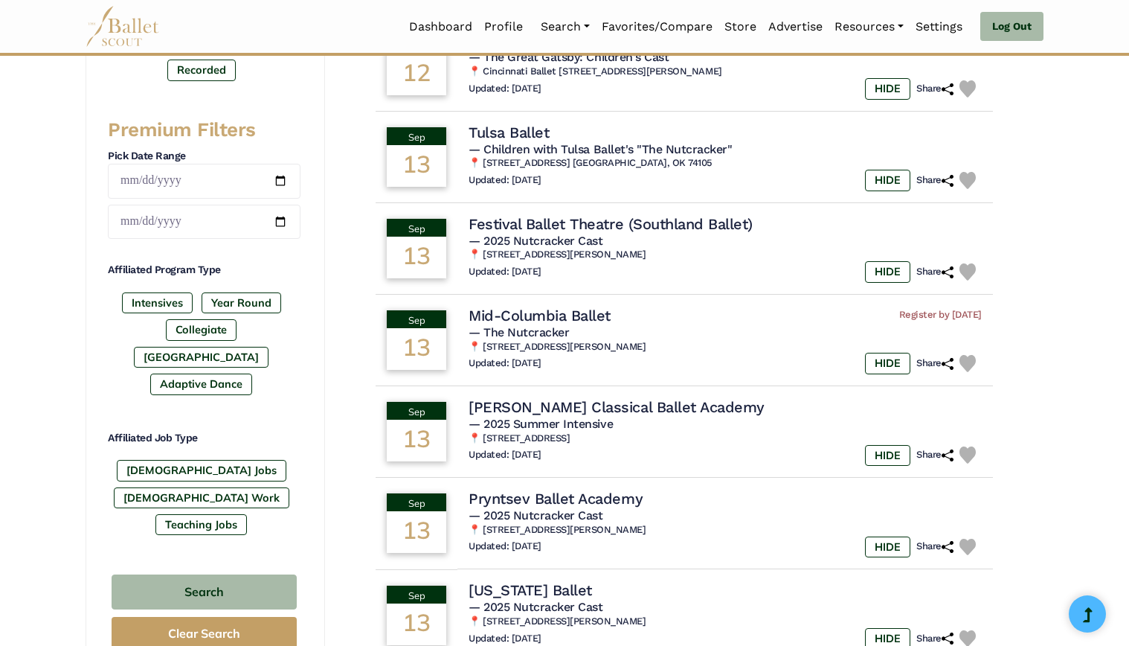
scroll to position [595, 0]
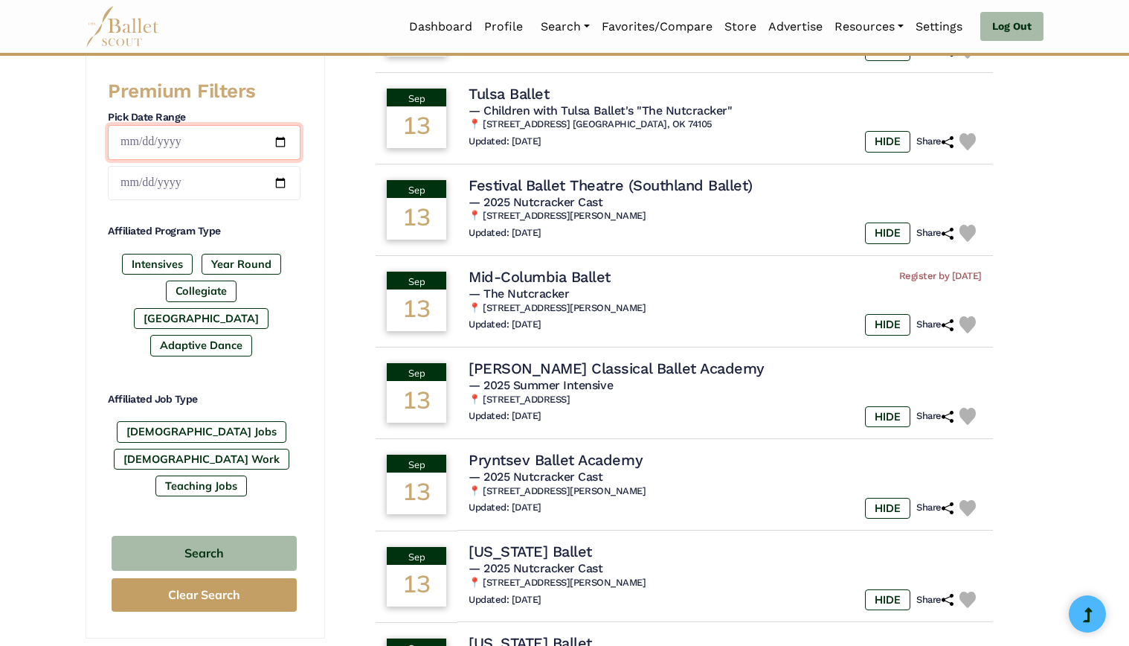
click at [167, 132] on input "date" at bounding box center [204, 142] width 193 height 35
click at [227, 145] on input "date" at bounding box center [204, 142] width 193 height 35
click at [278, 140] on input "date" at bounding box center [204, 142] width 193 height 35
type input "**********"
click at [280, 183] on input "date" at bounding box center [204, 183] width 193 height 35
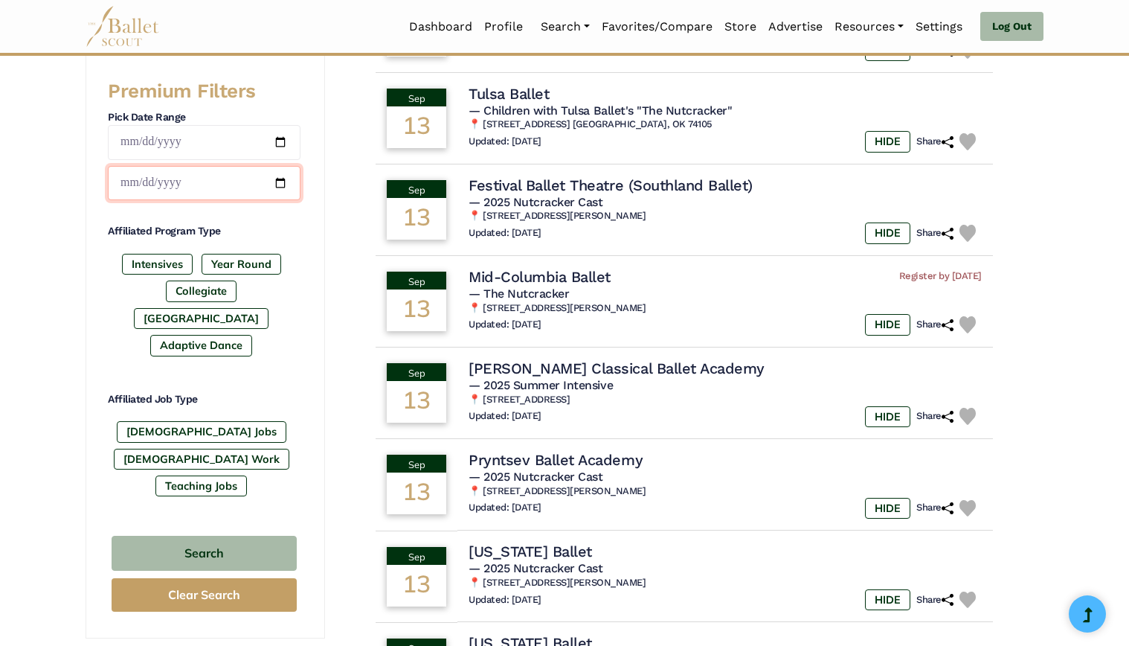
type input "**********"
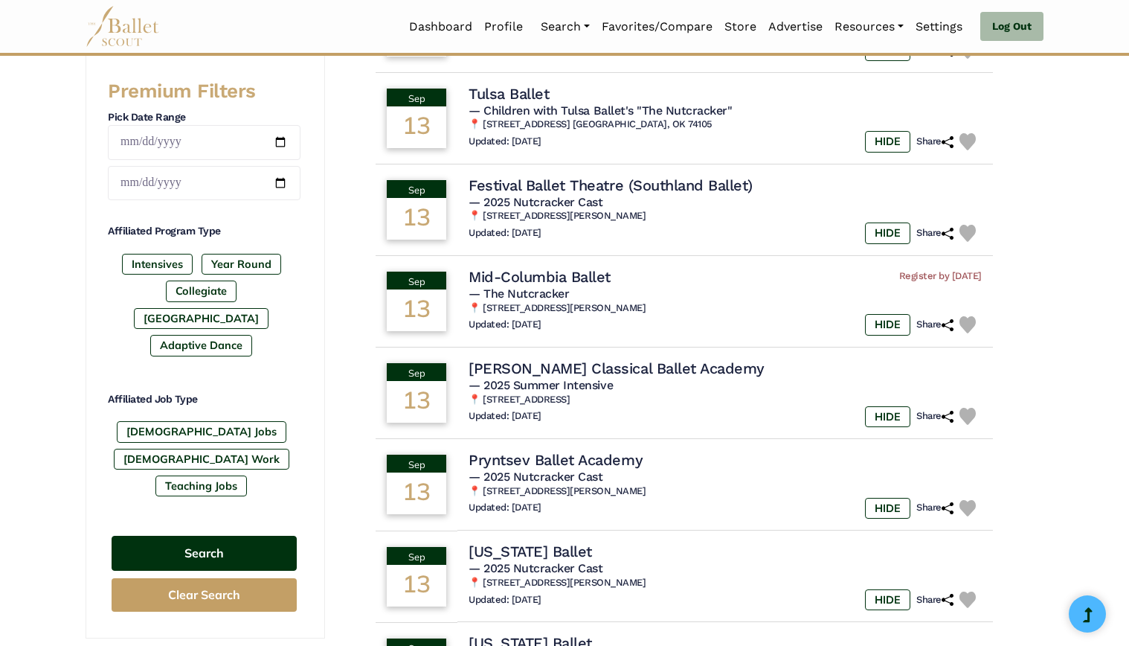
click at [189, 536] on button "Search" at bounding box center [204, 553] width 185 height 35
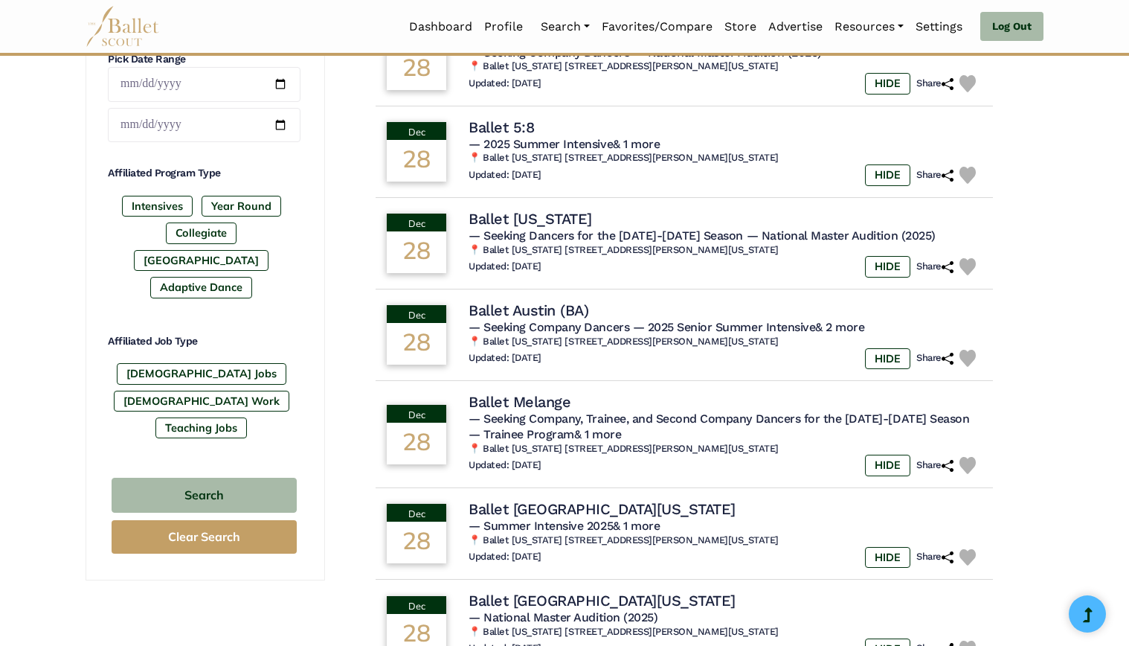
scroll to position [818, 0]
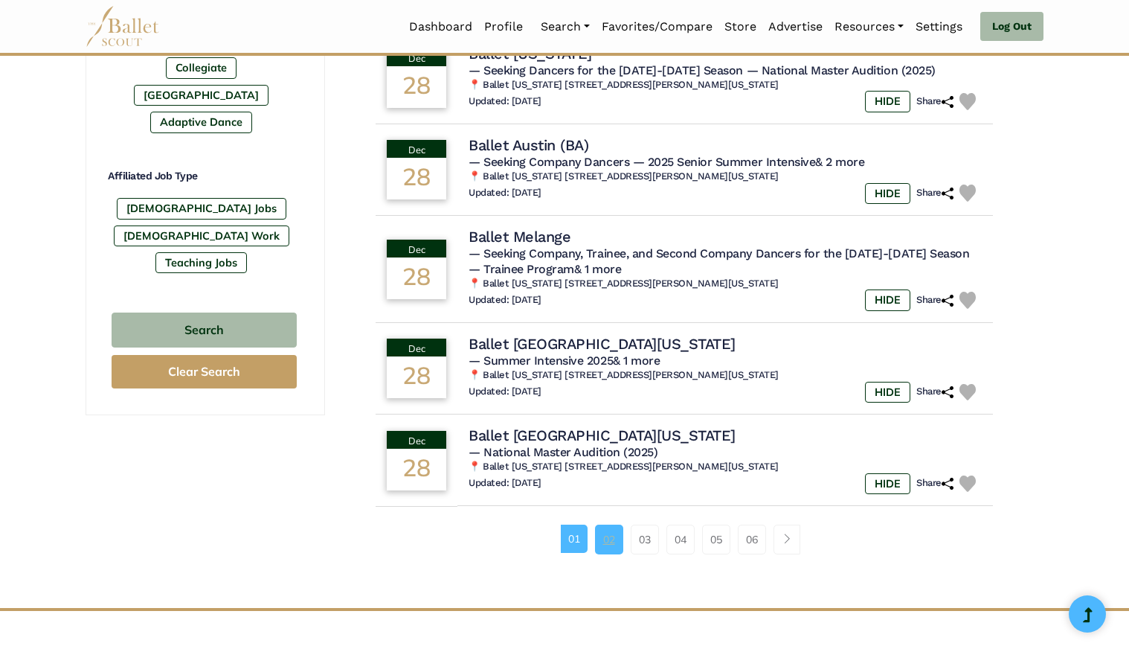
click at [611, 536] on link "02" at bounding box center [609, 539] width 28 height 30
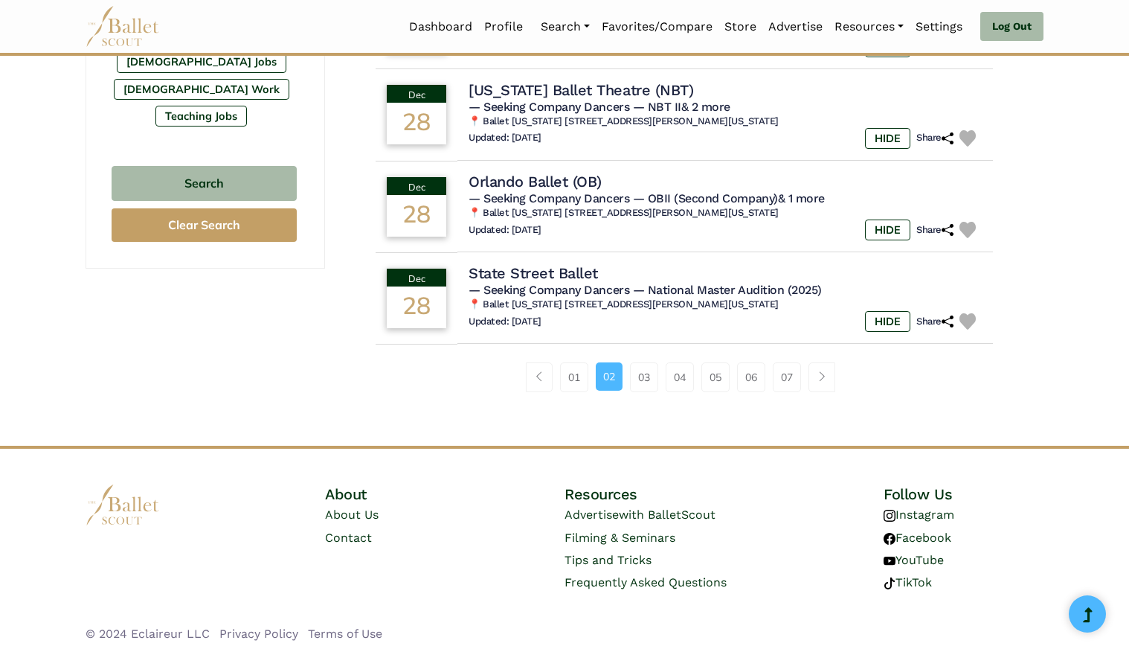
scroll to position [967, 0]
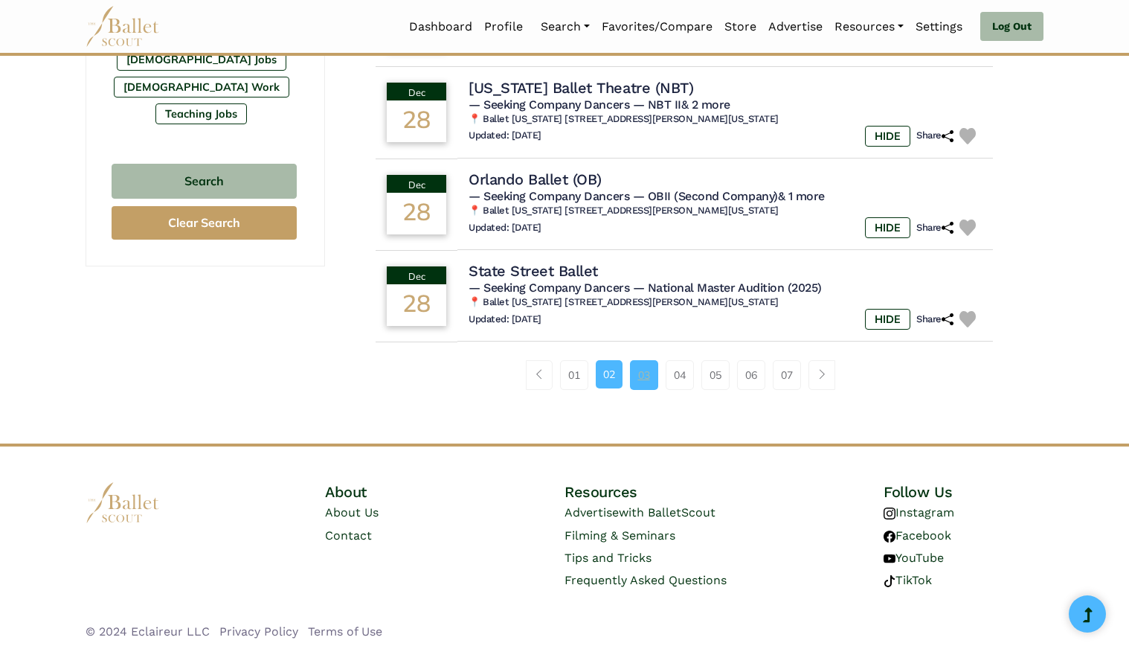
click at [642, 382] on link "03" at bounding box center [644, 375] width 28 height 30
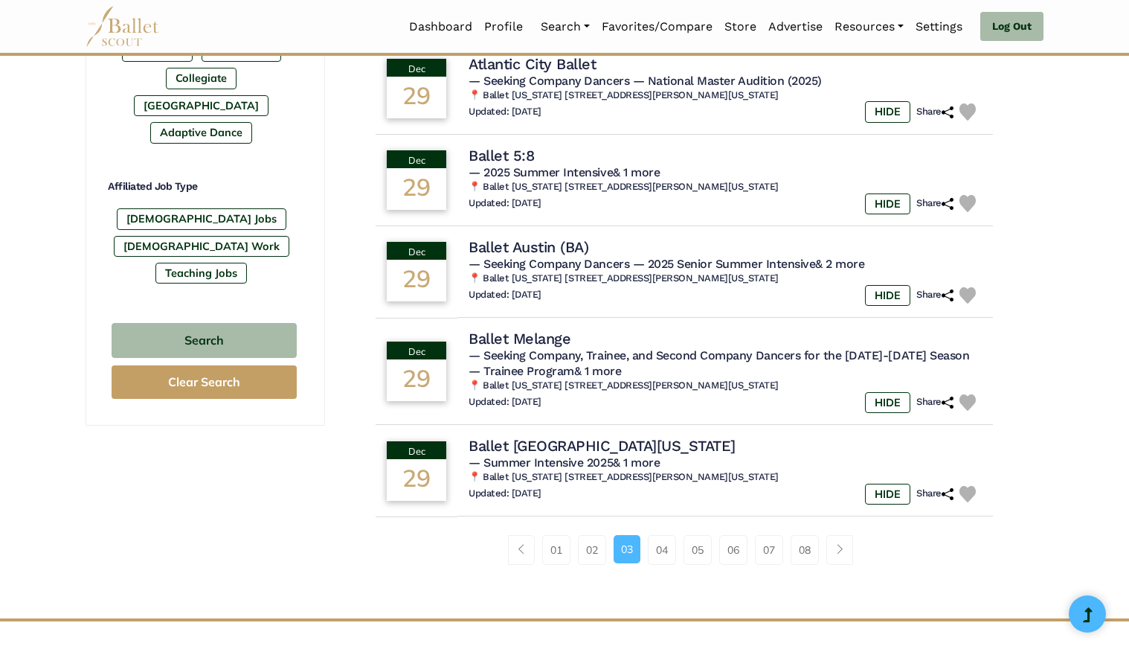
scroll to position [818, 0]
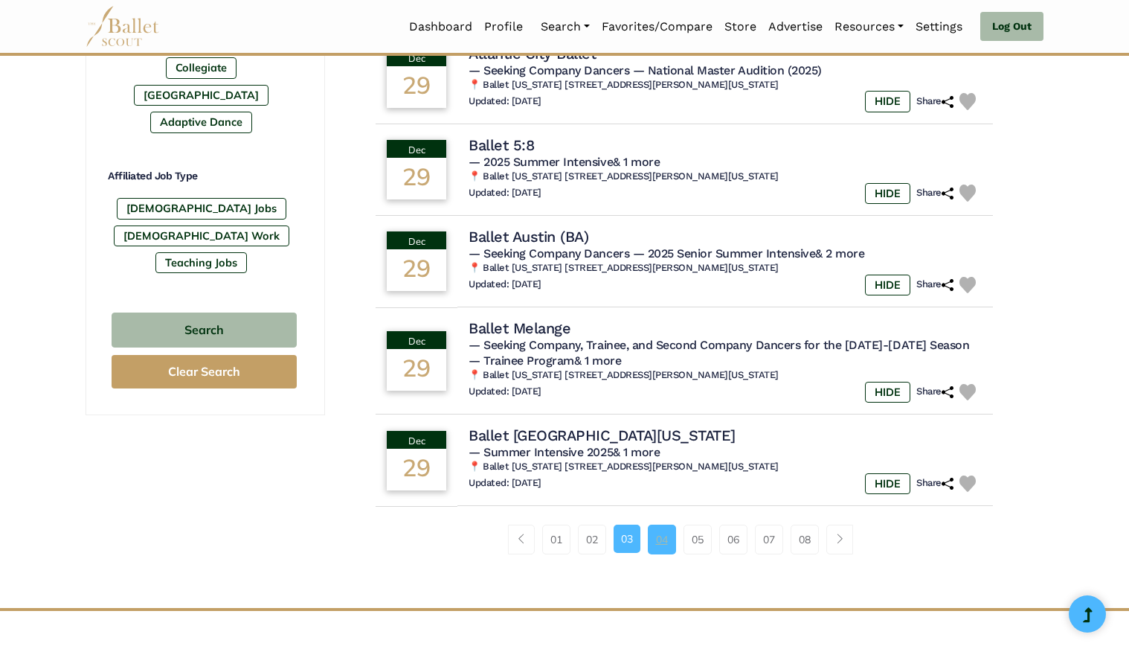
click at [663, 549] on link "04" at bounding box center [662, 539] width 28 height 30
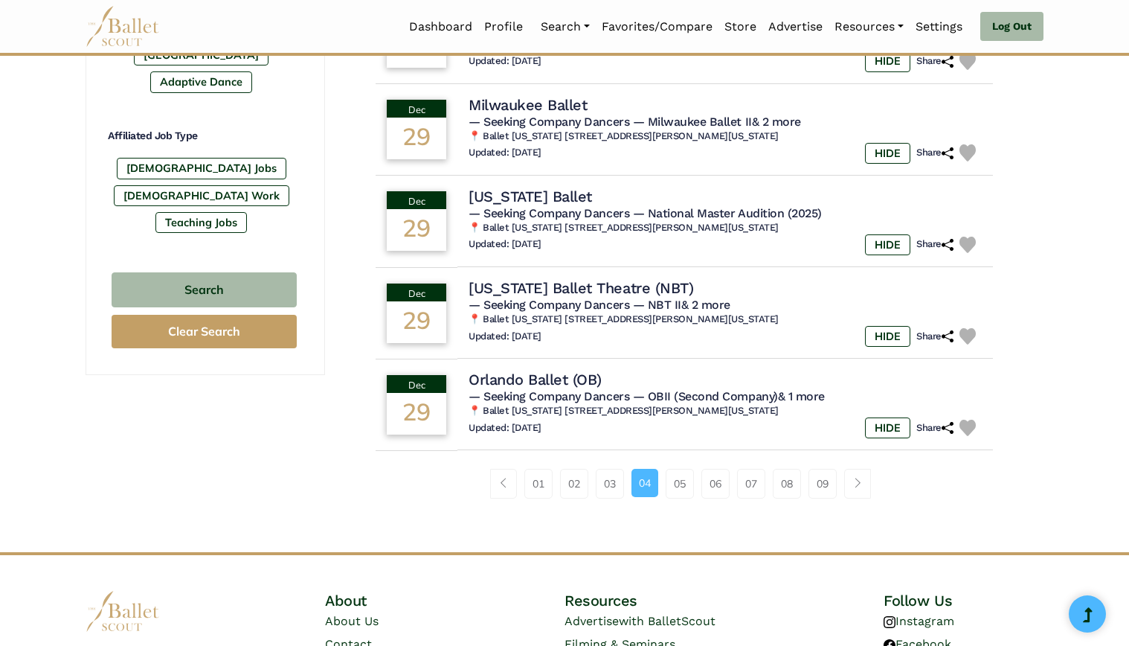
scroll to position [893, 0]
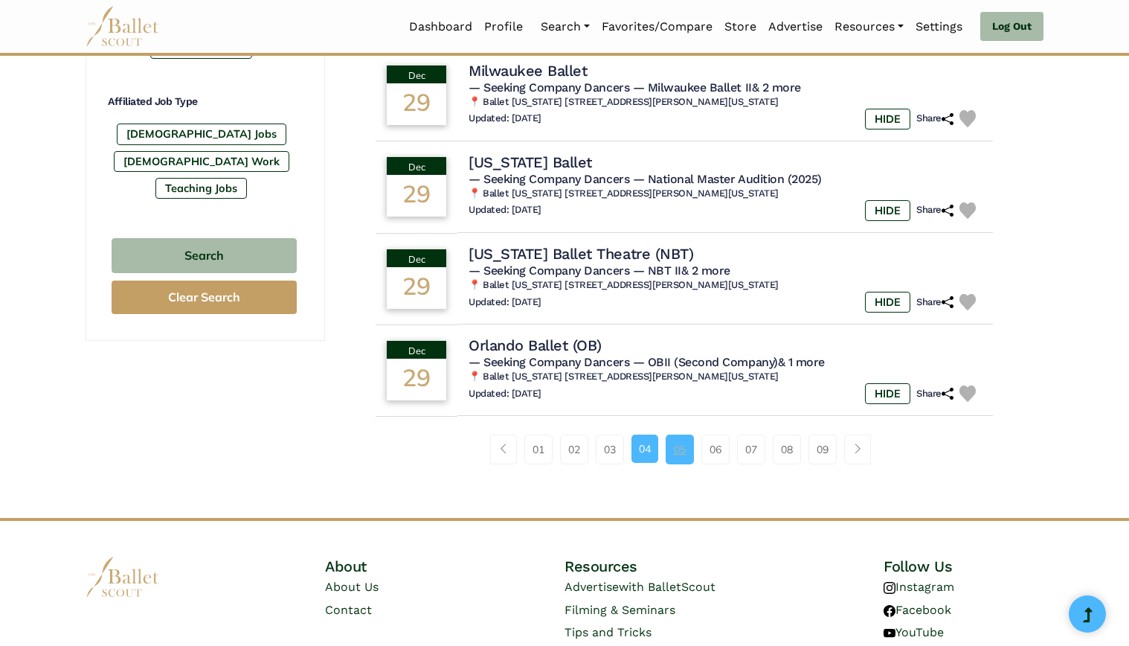
click at [674, 457] on link "05" at bounding box center [680, 449] width 28 height 30
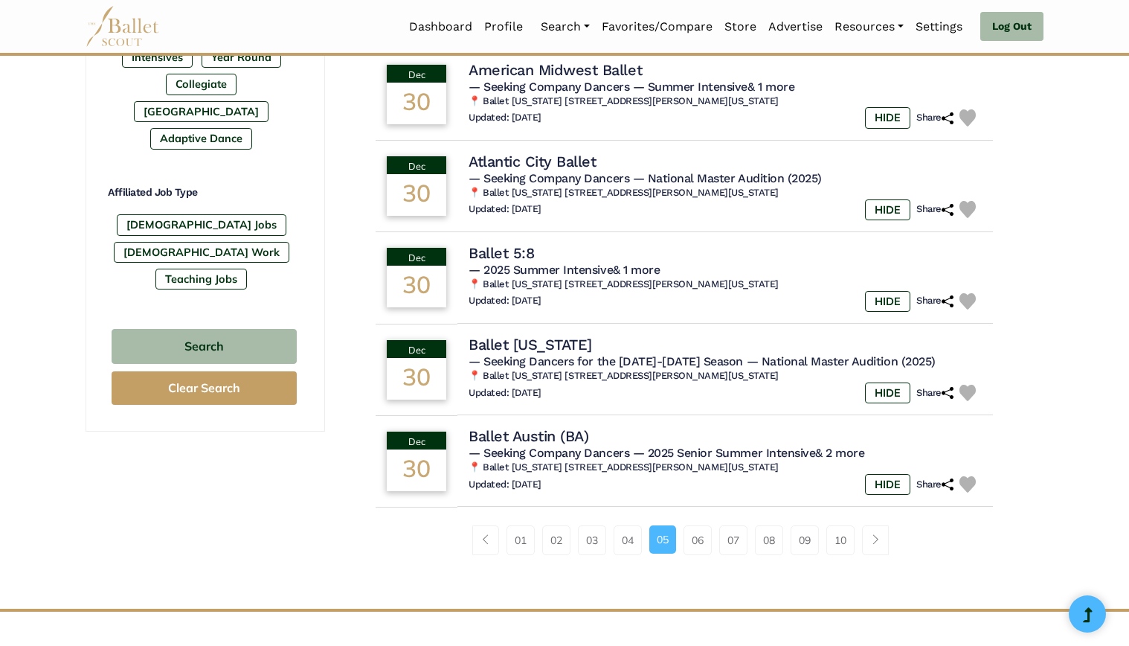
scroll to position [893, 0]
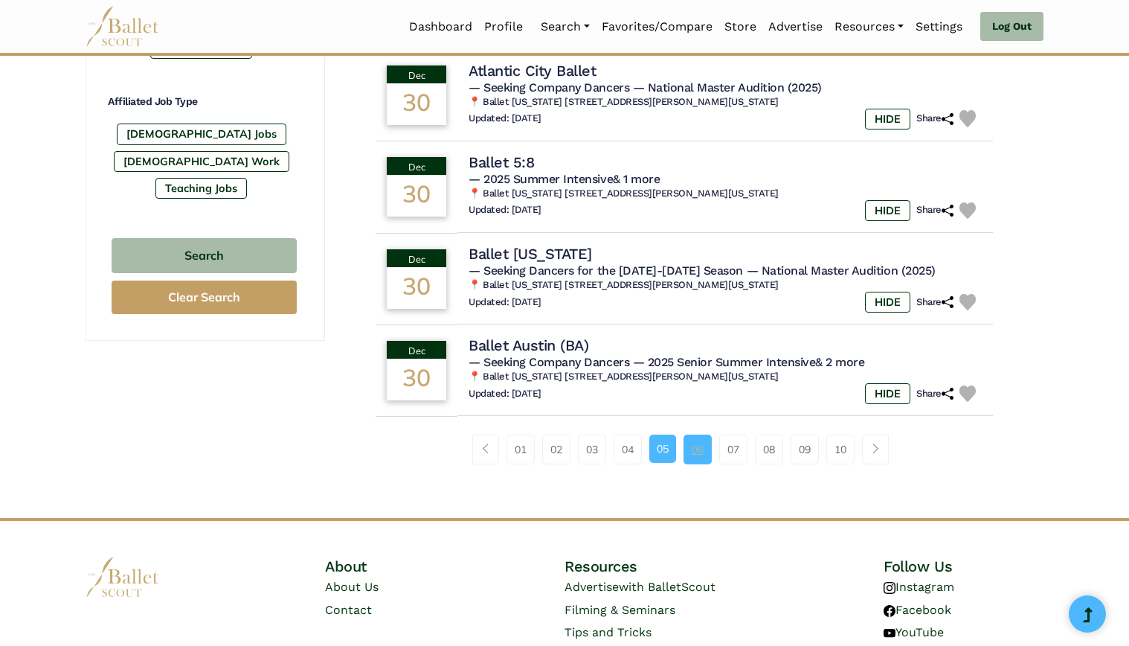
click at [700, 462] on link "06" at bounding box center [698, 449] width 28 height 30
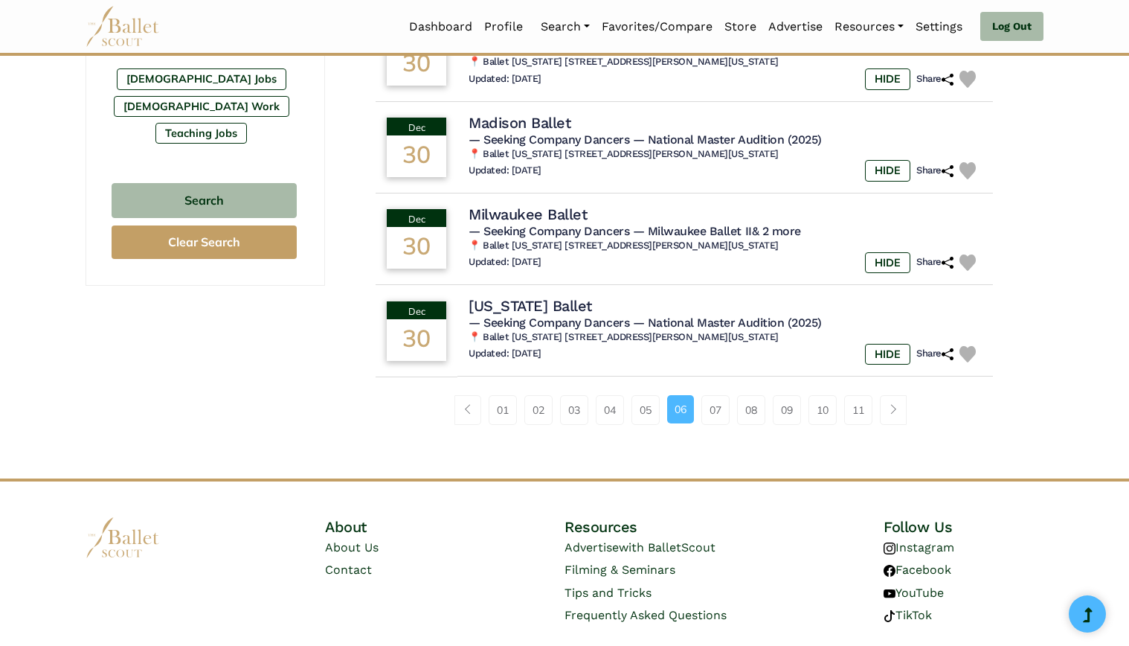
scroll to position [967, 0]
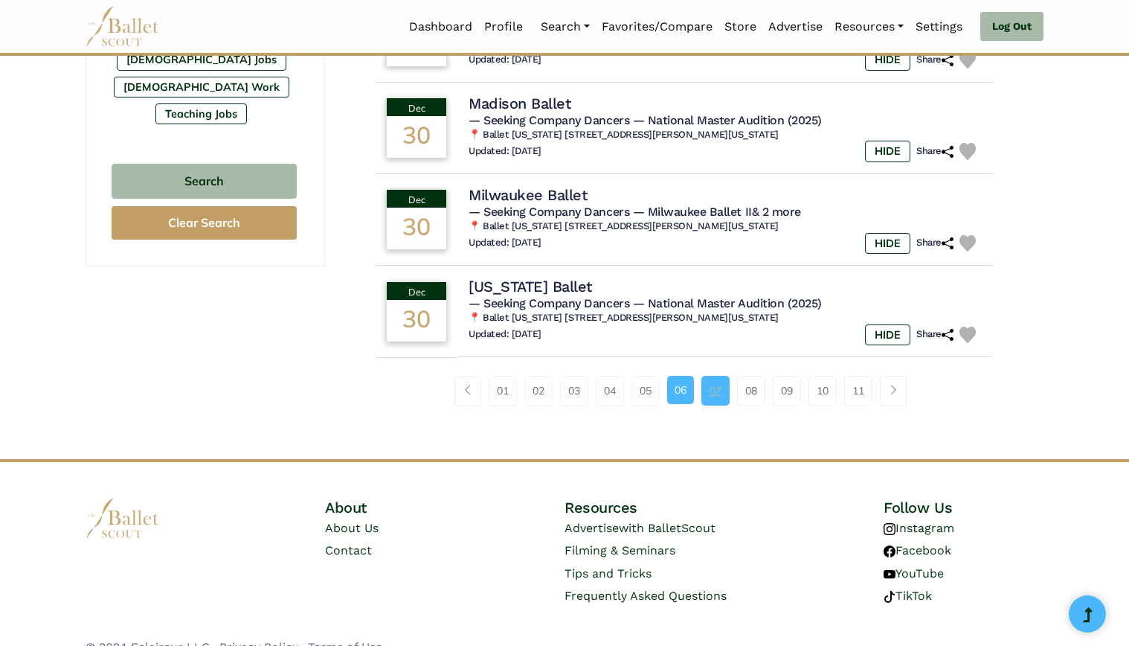
click at [726, 385] on link "07" at bounding box center [715, 391] width 28 height 30
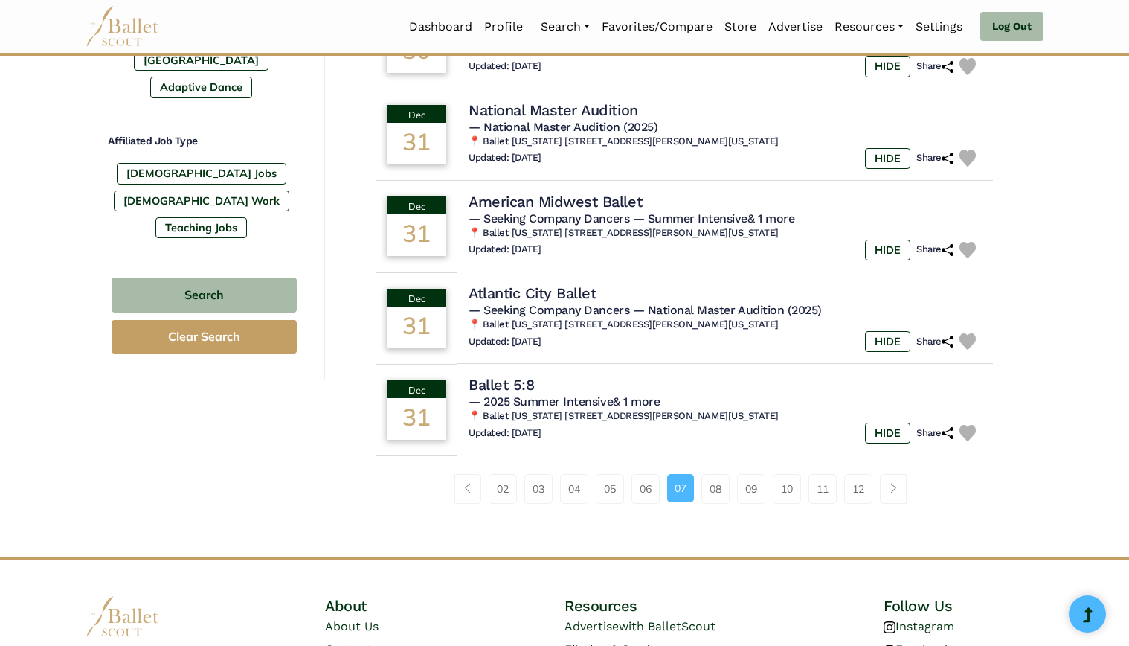
scroll to position [893, 0]
